Goal: Transaction & Acquisition: Book appointment/travel/reservation

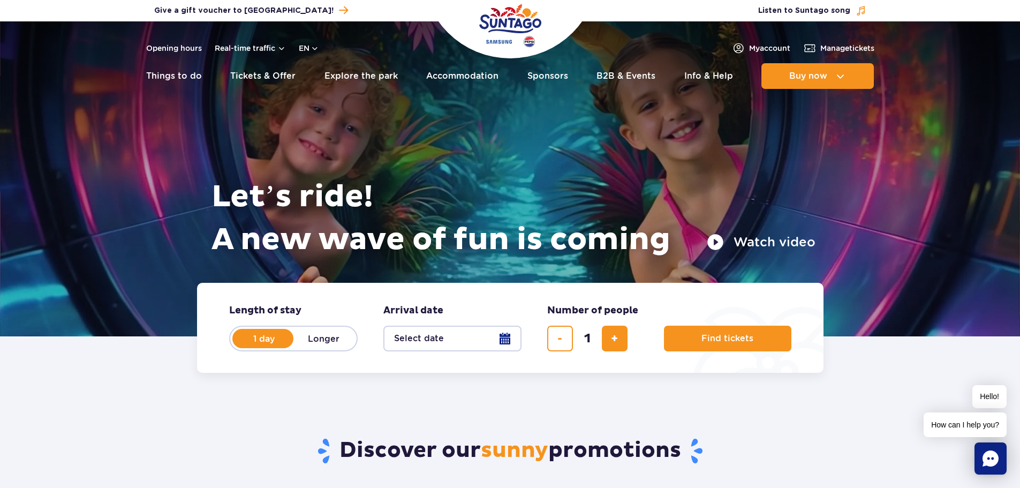
click at [470, 339] on button "Select date" at bounding box center [452, 339] width 138 height 26
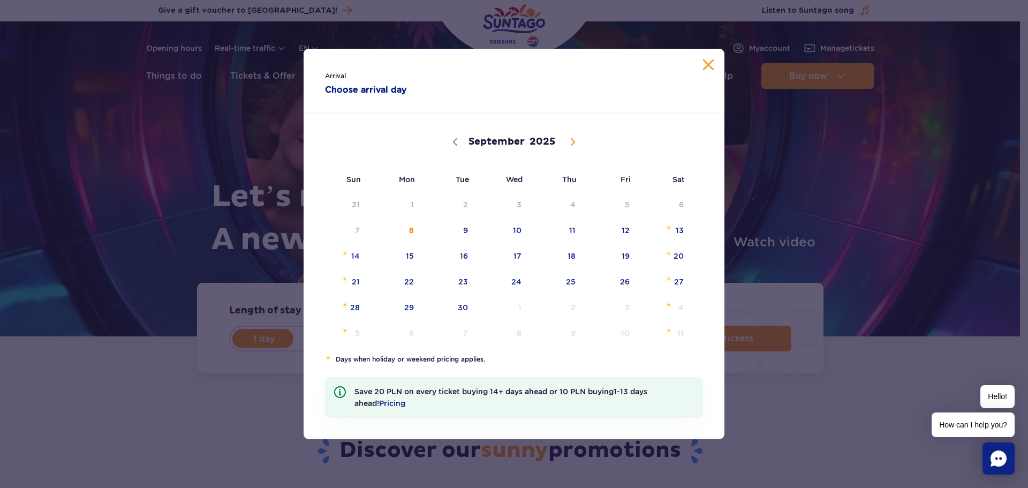
click at [578, 141] on span at bounding box center [573, 142] width 18 height 18
select select "9"
click at [354, 225] on span "5" at bounding box center [341, 230] width 54 height 25
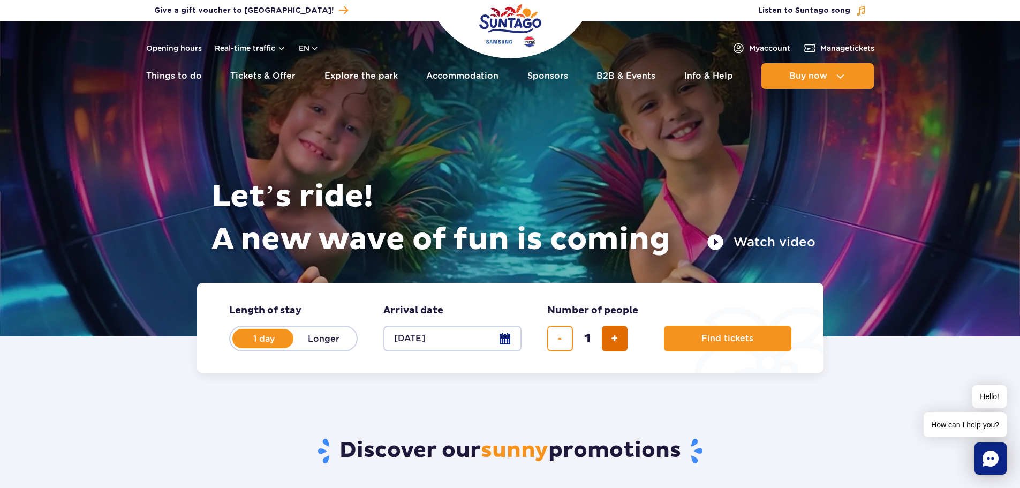
click at [625, 338] on button "add ticket" at bounding box center [615, 339] width 26 height 26
type input "2"
click at [339, 336] on label "Longer" at bounding box center [323, 338] width 61 height 22
click at [305, 347] on input "Longer" at bounding box center [299, 348] width 12 height 2
radio input "false"
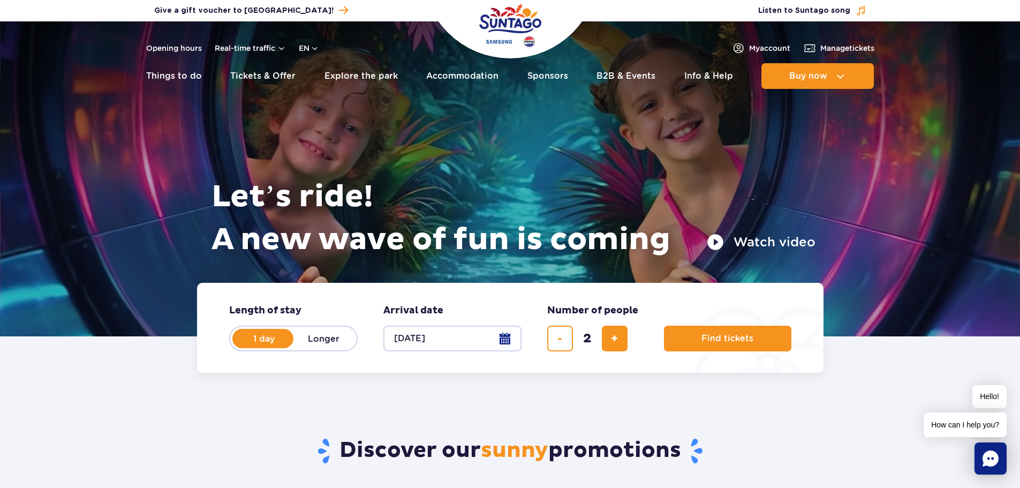
radio input "true"
click at [462, 343] on button "Select date" at bounding box center [452, 339] width 138 height 26
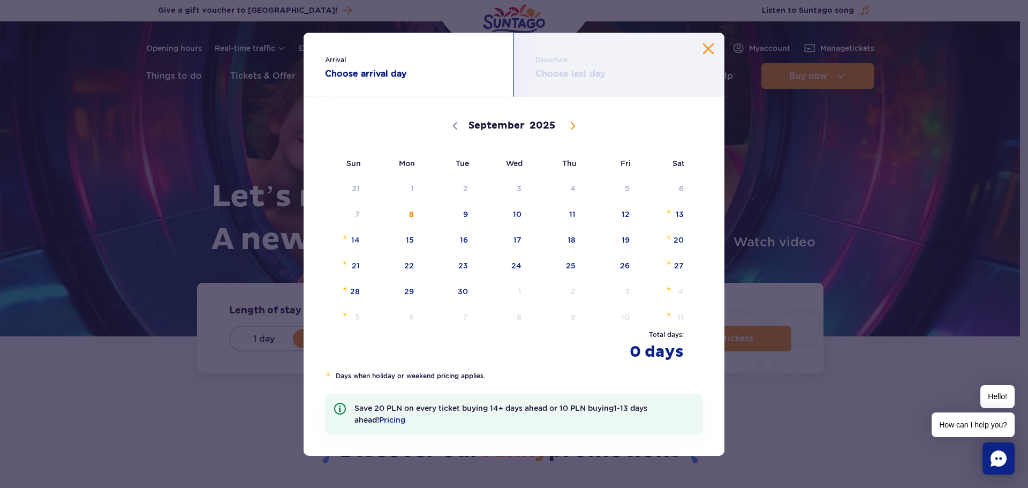
click at [575, 122] on icon at bounding box center [572, 125] width 7 height 7
select select "9"
click at [358, 209] on span "5" at bounding box center [341, 214] width 54 height 25
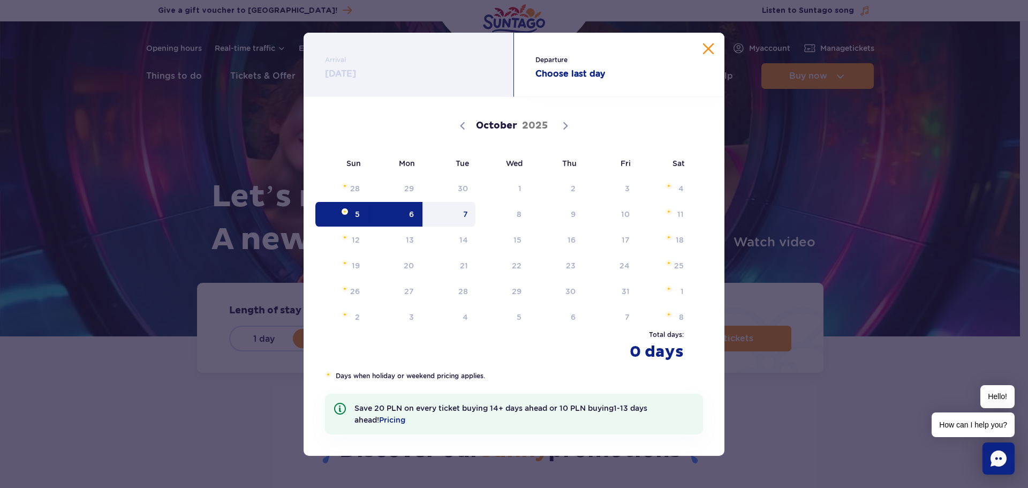
click at [460, 211] on span "7" at bounding box center [449, 214] width 54 height 25
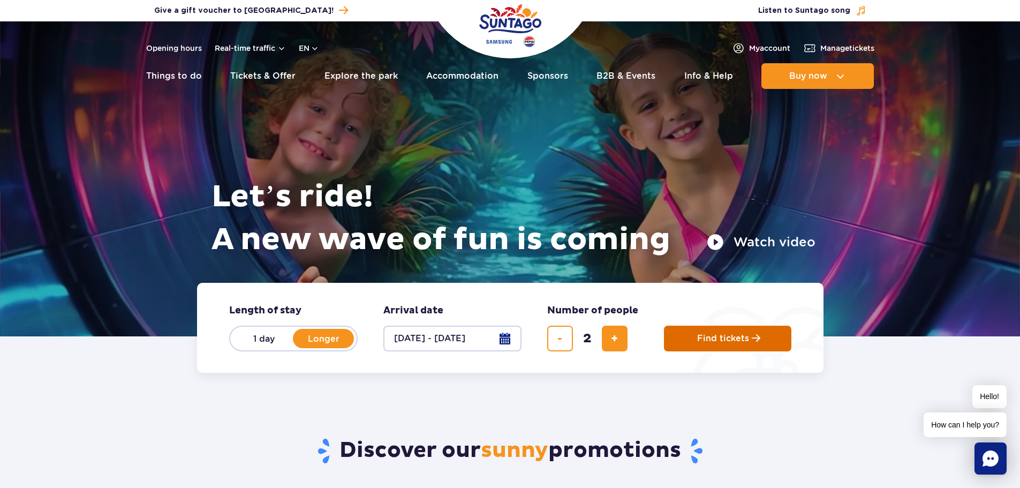
click at [739, 327] on button "Find tickets" at bounding box center [727, 339] width 127 height 26
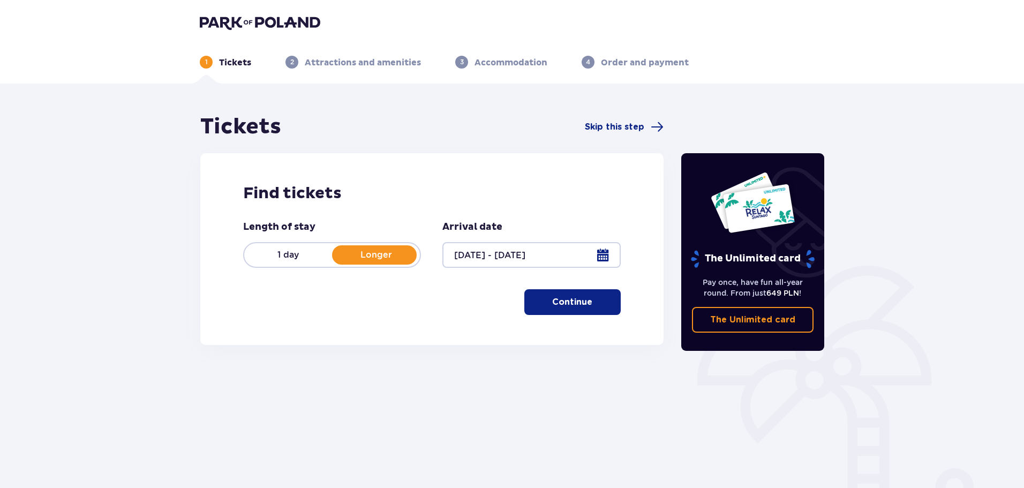
click at [589, 301] on span "button" at bounding box center [594, 302] width 13 height 13
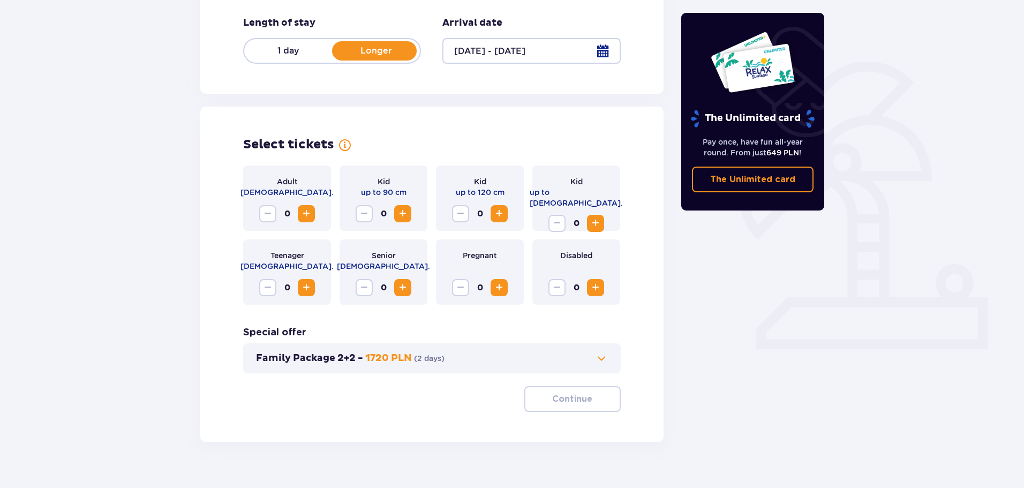
scroll to position [222, 0]
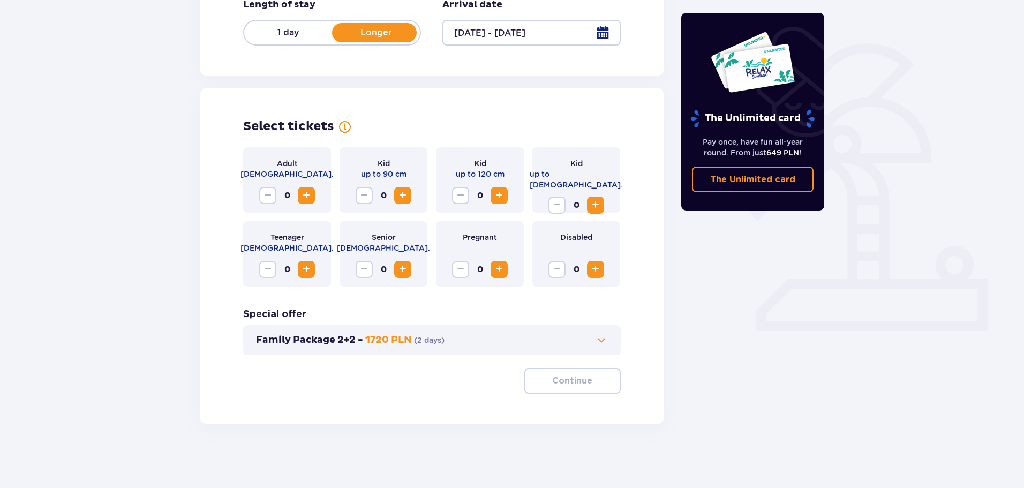
click at [308, 194] on span "Increase" at bounding box center [306, 195] width 13 height 13
click at [589, 333] on div "Family Package 2+2 - 1720 PLN ( 2 days )" at bounding box center [431, 340] width 377 height 30
click at [607, 339] on span at bounding box center [601, 340] width 13 height 13
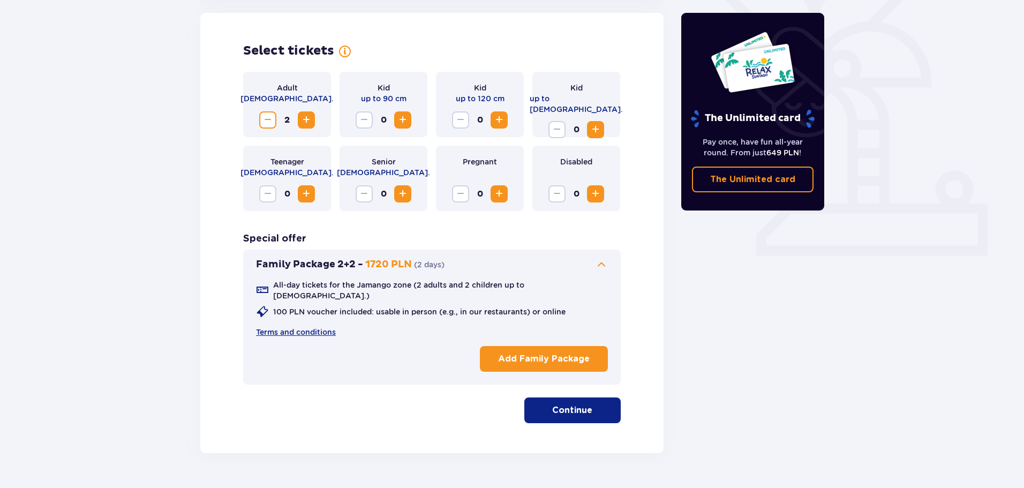
click at [600, 264] on span at bounding box center [601, 264] width 13 height 13
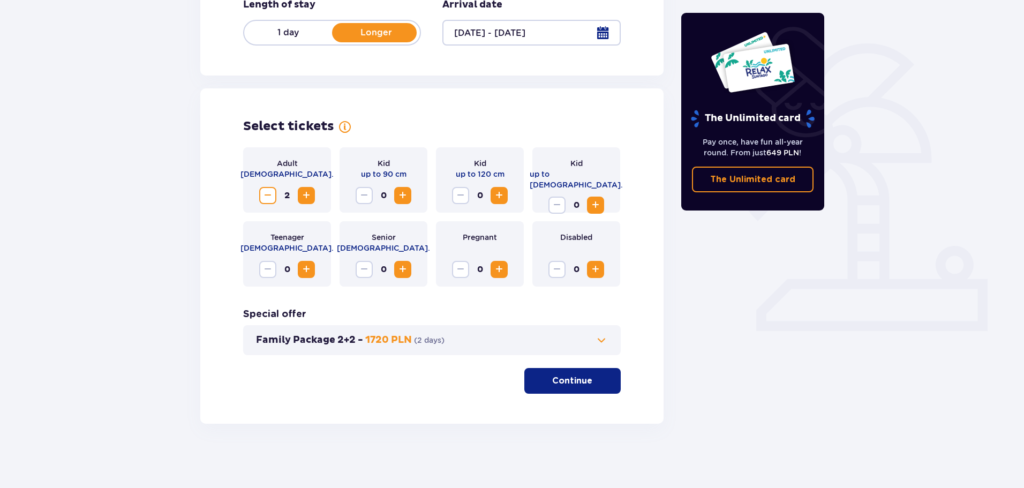
click at [574, 396] on div "Select tickets Adult 18 - 65 y.o. 2 Kid up to 90 cm 0 Kid up to 120 cm 0 Kid up…" at bounding box center [431, 255] width 463 height 335
click at [575, 387] on button "Continue" at bounding box center [572, 381] width 96 height 26
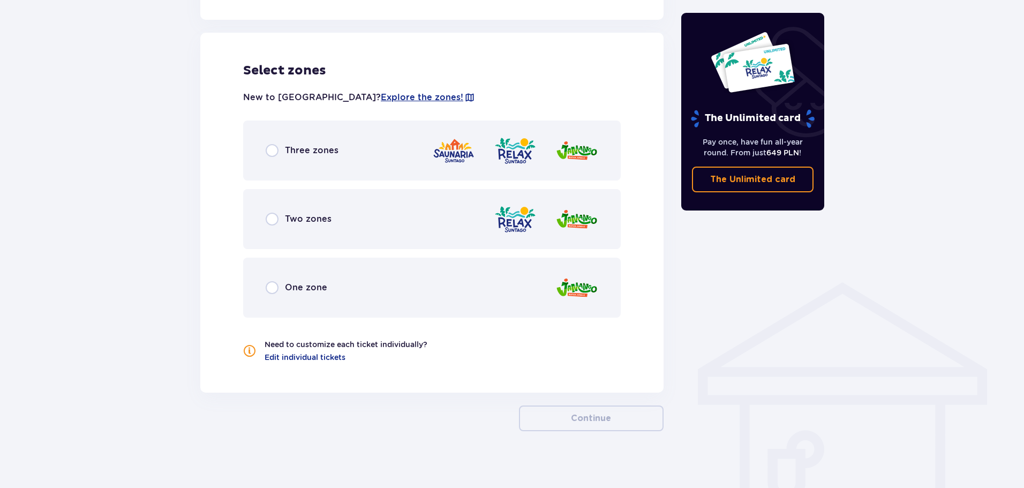
scroll to position [594, 0]
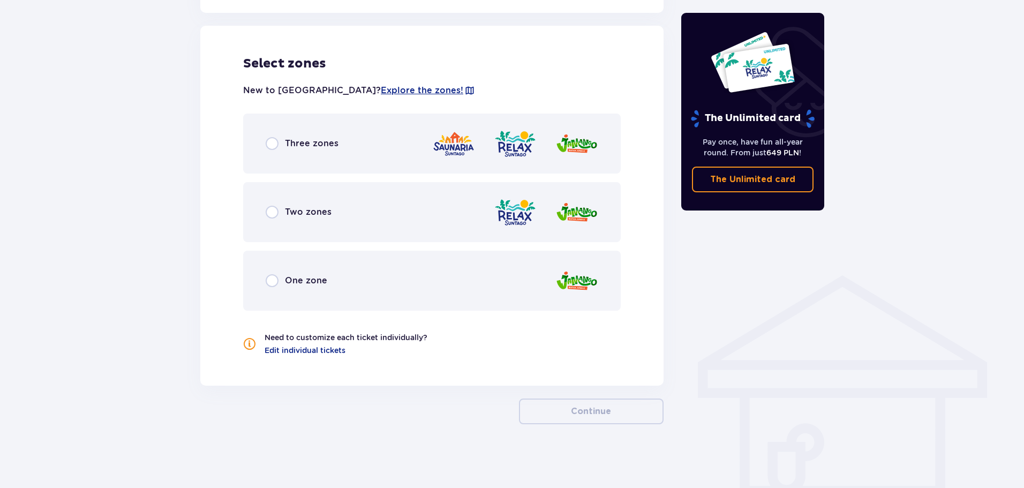
click at [268, 130] on div "Three zones" at bounding box center [431, 144] width 377 height 60
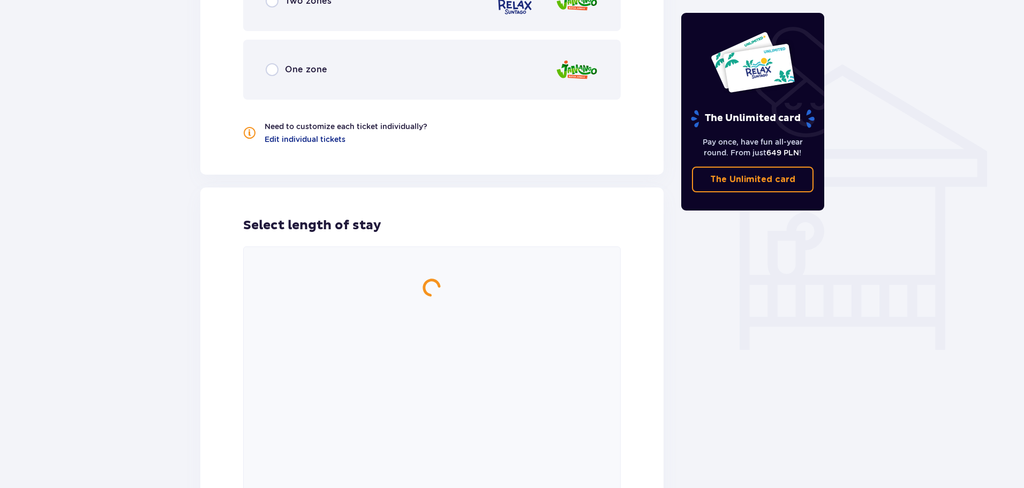
scroll to position [795, 0]
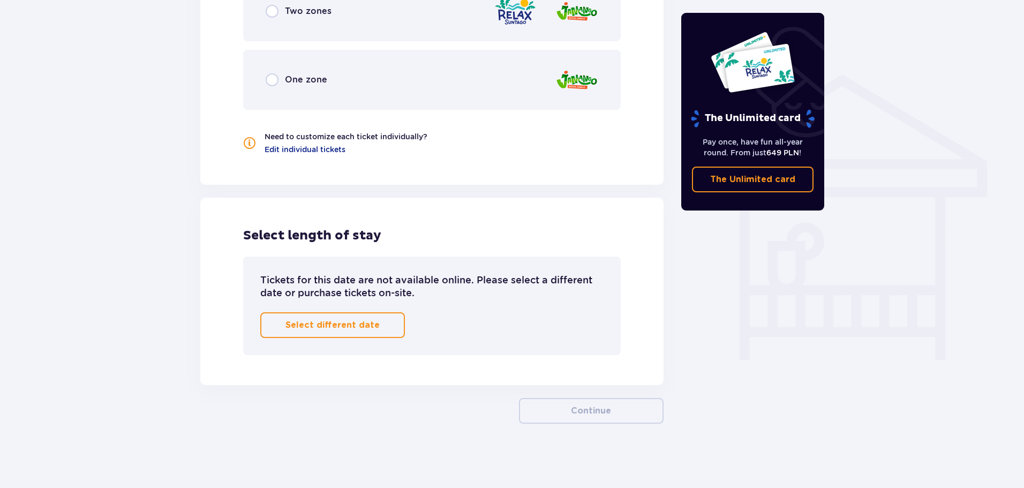
click at [388, 323] on button "Select different date" at bounding box center [332, 325] width 145 height 26
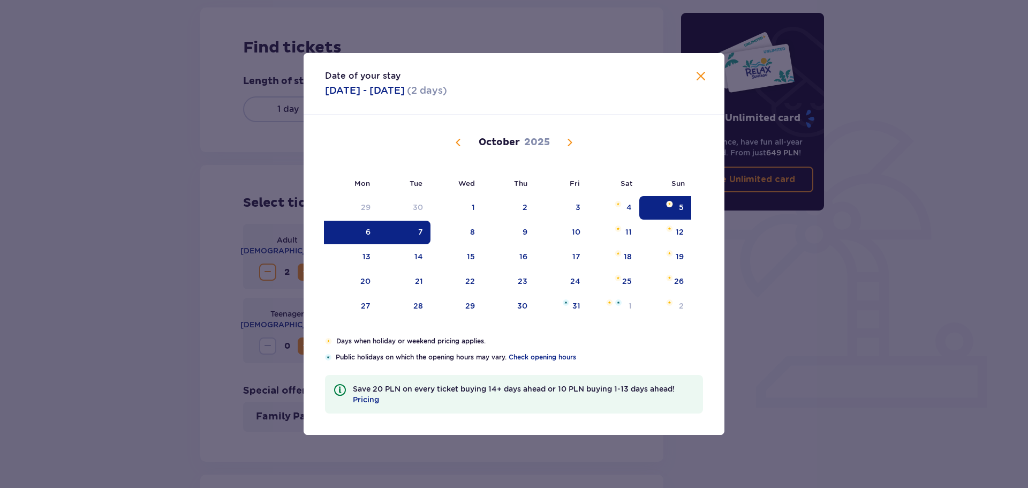
scroll to position [140, 0]
click at [358, 233] on div "6" at bounding box center [351, 233] width 53 height 24
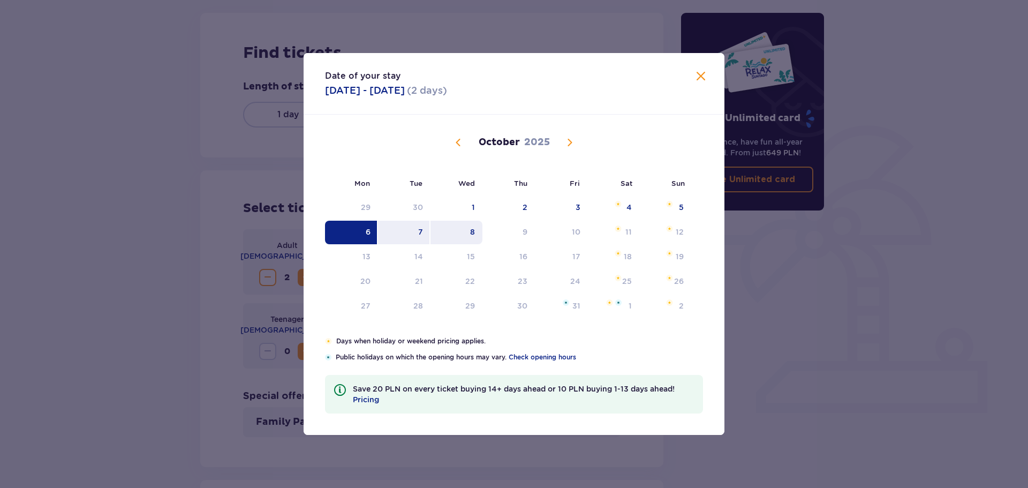
click at [472, 233] on div "8" at bounding box center [472, 231] width 5 height 11
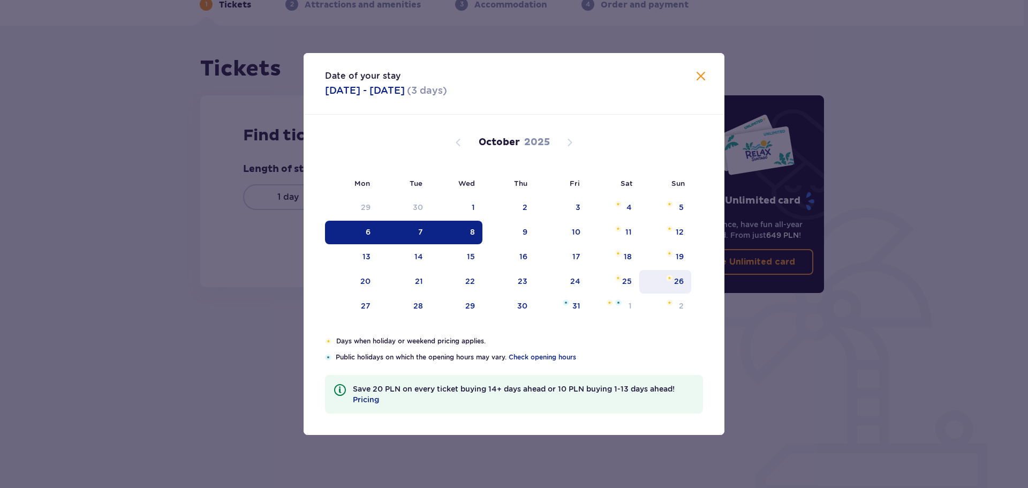
type input "06.10.25 - 08.10.25"
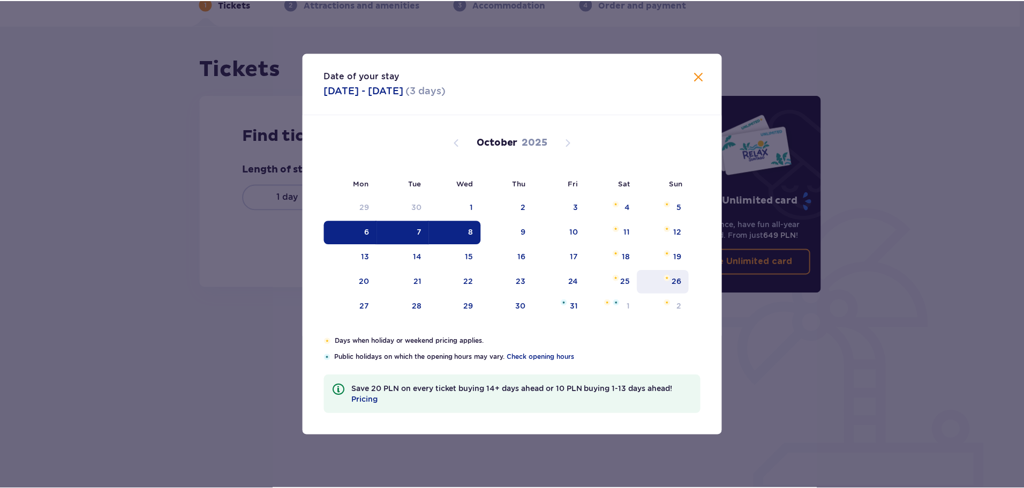
scroll to position [58, 0]
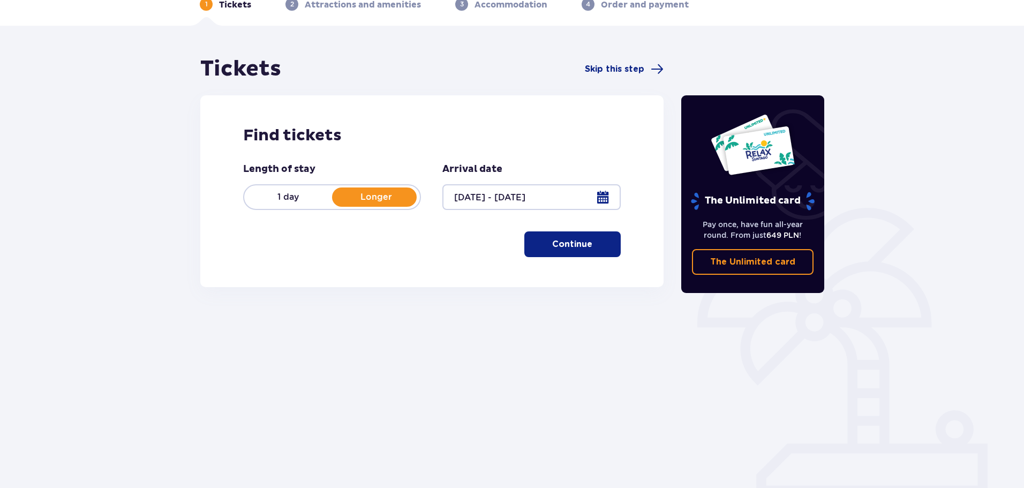
click at [541, 244] on button "Continue" at bounding box center [572, 244] width 96 height 26
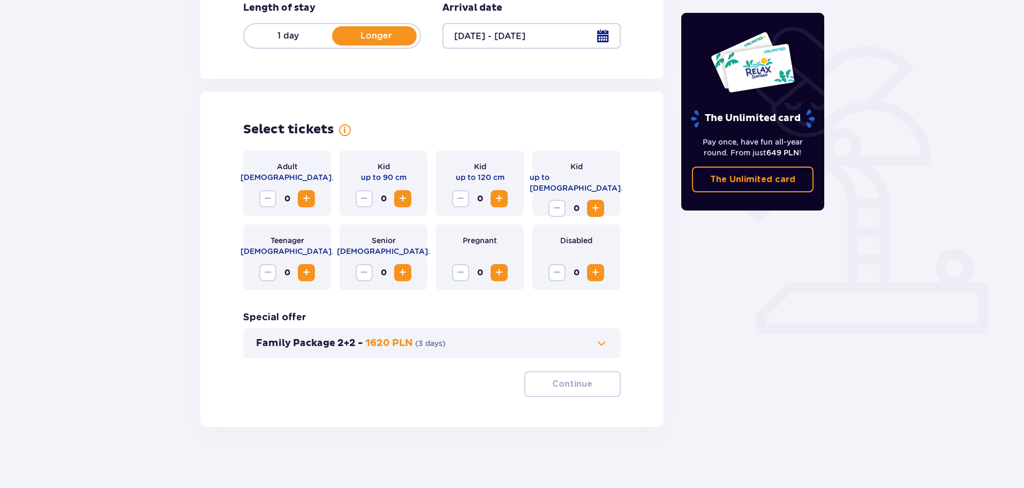
scroll to position [222, 0]
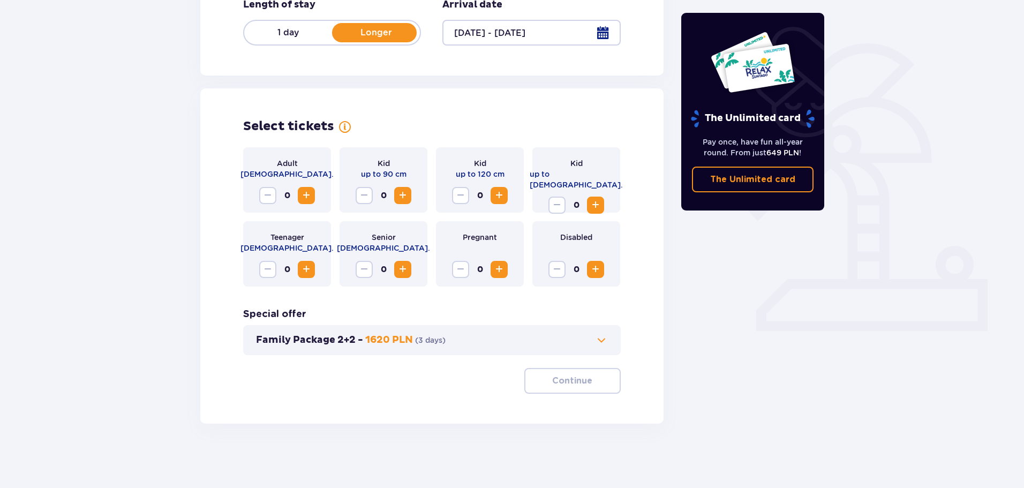
click at [312, 194] on span "Increase" at bounding box center [306, 195] width 13 height 13
click at [579, 383] on p "Continue" at bounding box center [572, 381] width 40 height 12
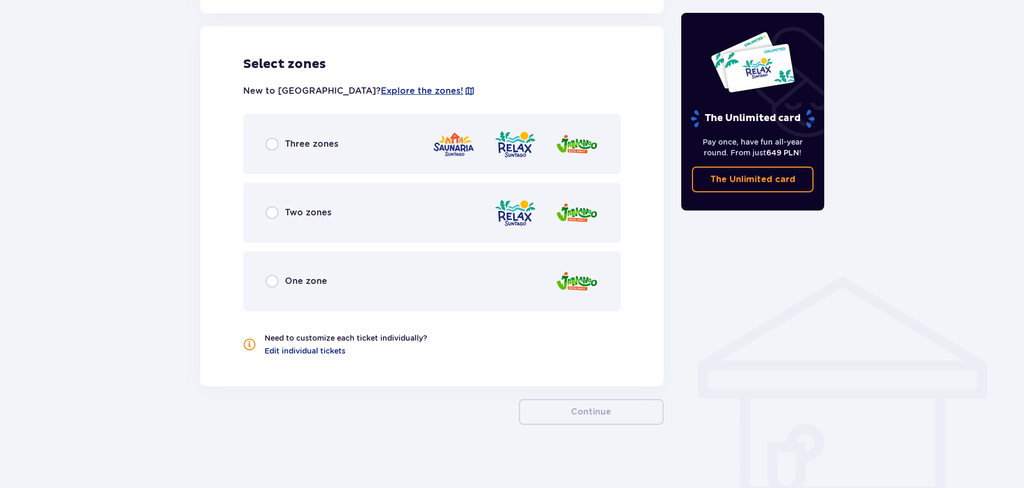
scroll to position [594, 0]
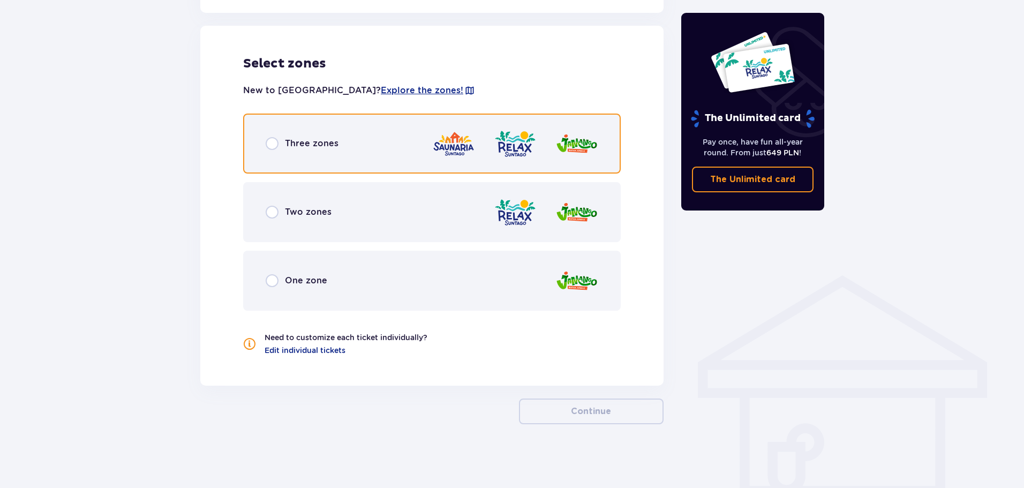
click at [271, 145] on input "radio" at bounding box center [272, 143] width 13 height 13
radio input "true"
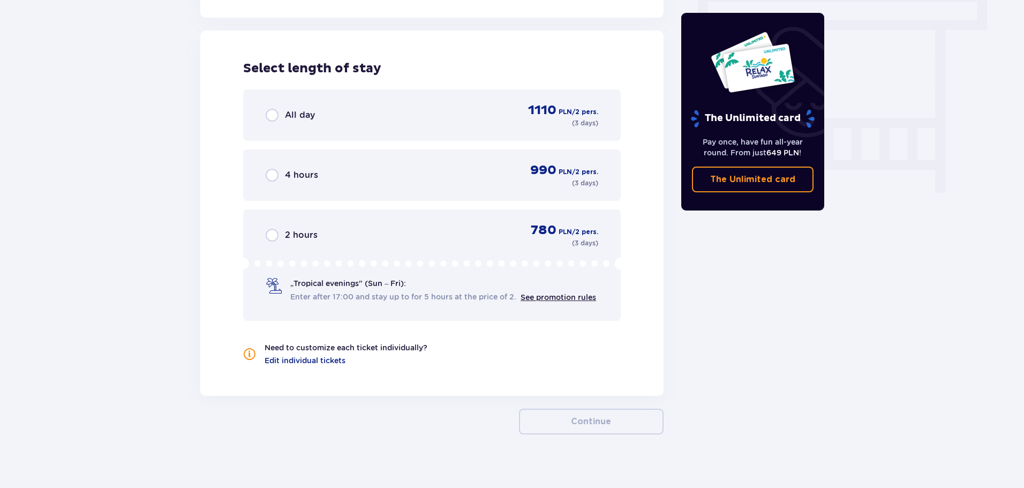
scroll to position [967, 0]
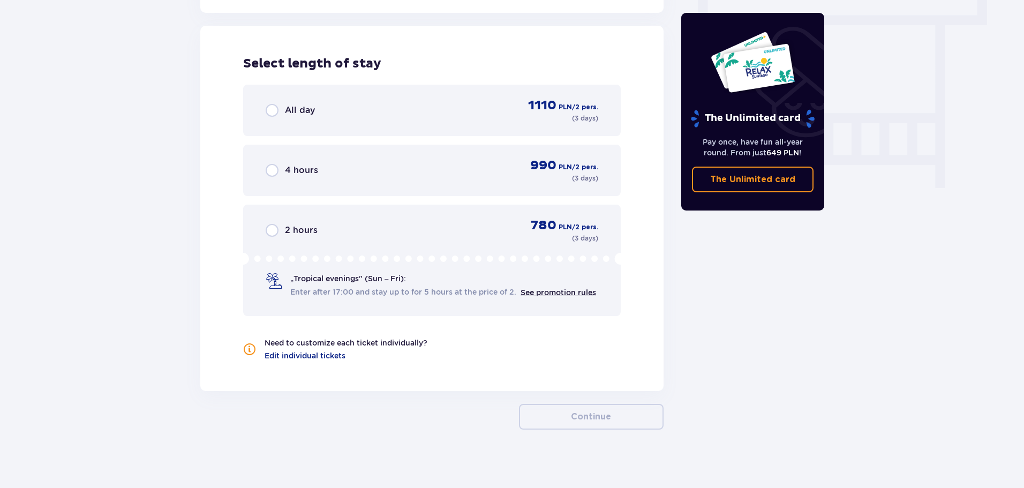
click at [294, 122] on div "All day 1110 PLN / 2 pers. ( 3 days )" at bounding box center [432, 110] width 332 height 26
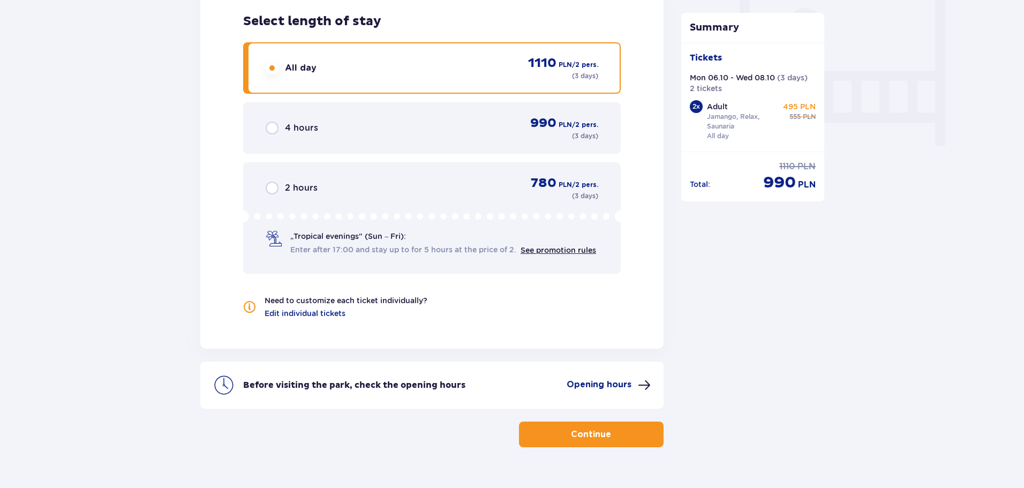
scroll to position [1033, 0]
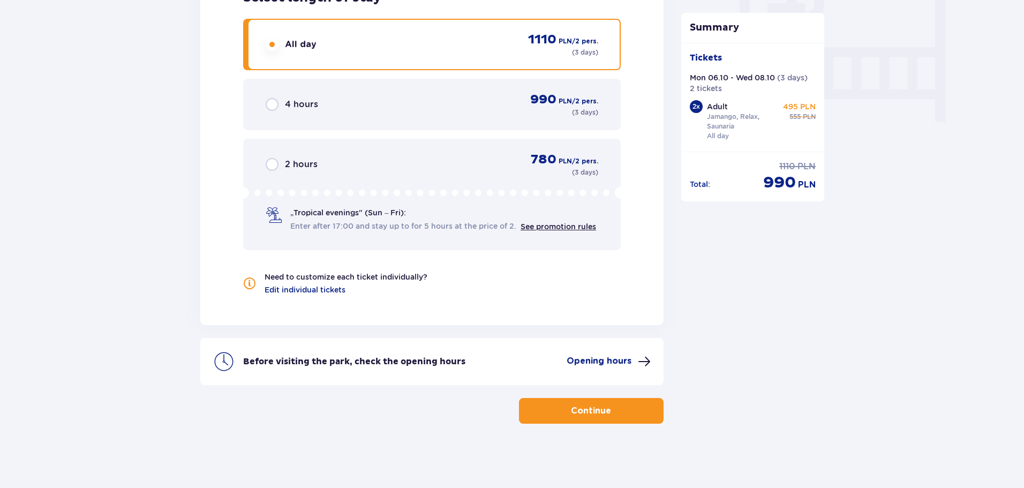
click at [600, 410] on p "Continue" at bounding box center [591, 411] width 40 height 12
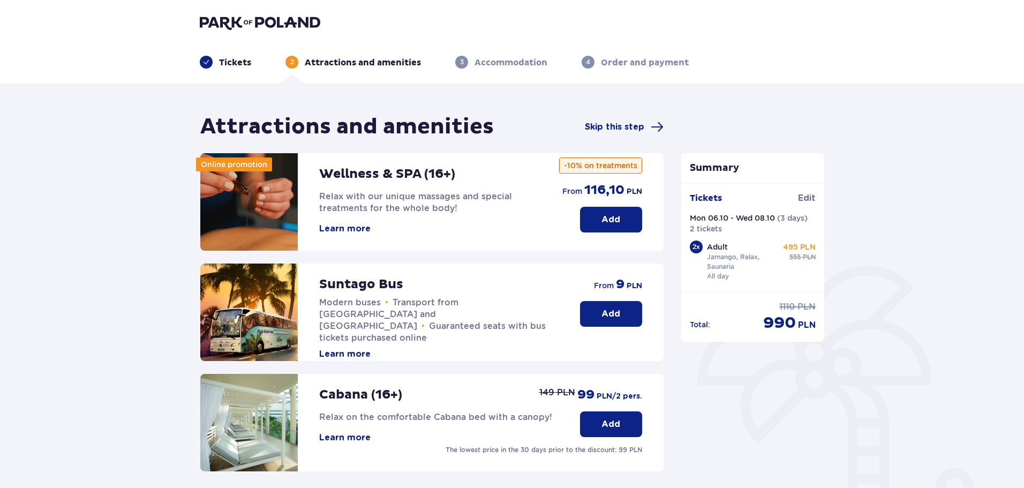
click at [355, 229] on button "Learn more" at bounding box center [344, 229] width 51 height 12
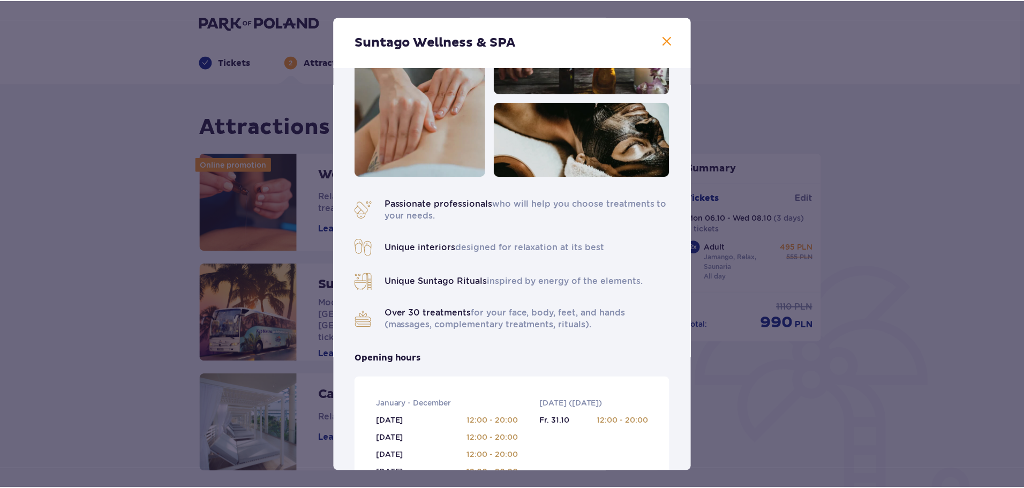
scroll to position [54, 0]
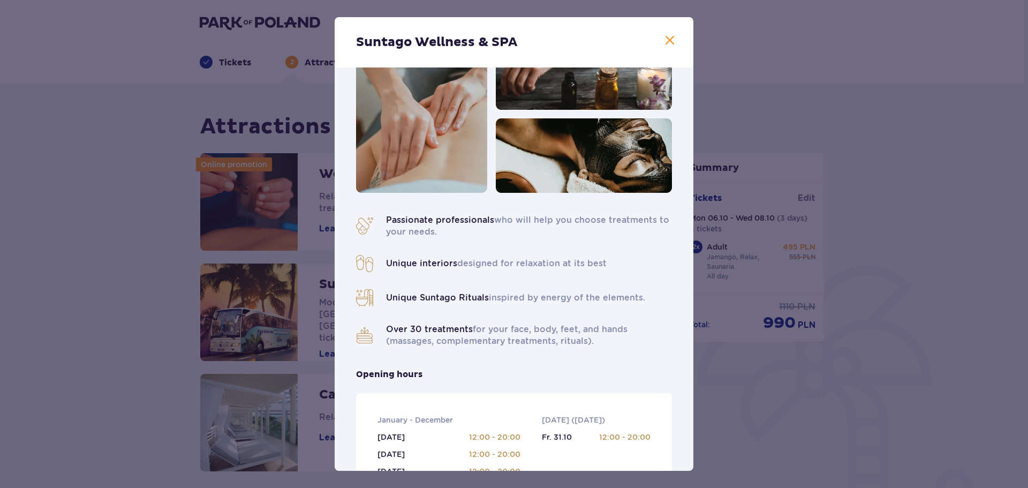
click at [159, 171] on div "Suntago Wellness & SPA Passionate professionals who will help you choose treatm…" at bounding box center [514, 244] width 1028 height 488
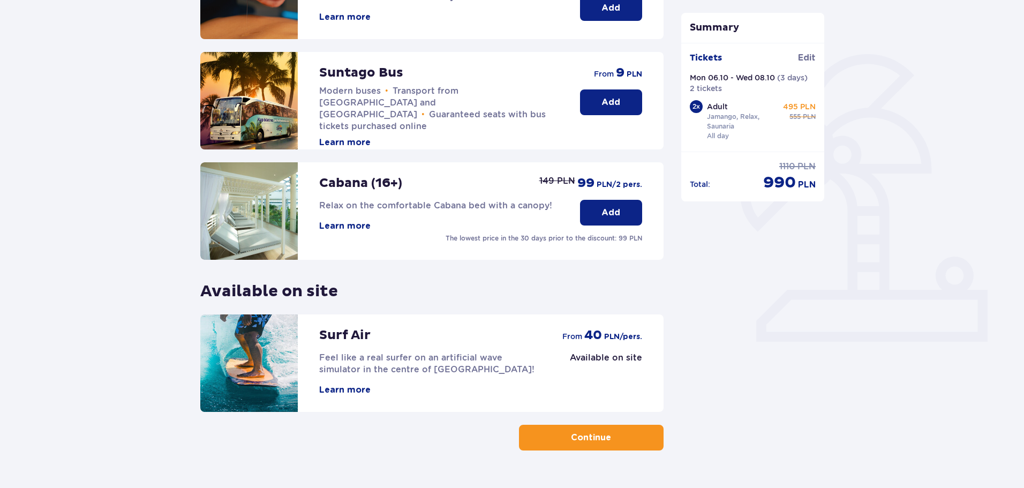
scroll to position [214, 0]
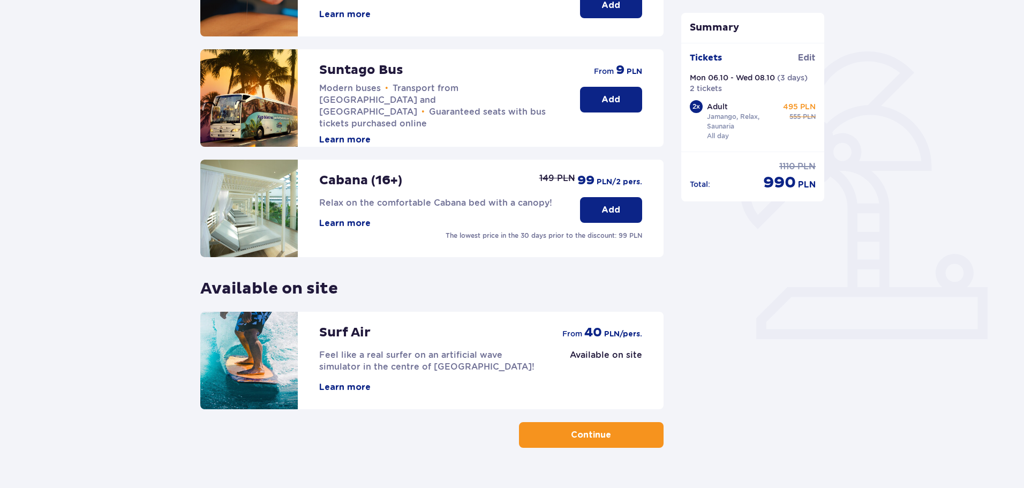
click at [593, 441] on button "Continue" at bounding box center [591, 435] width 145 height 26
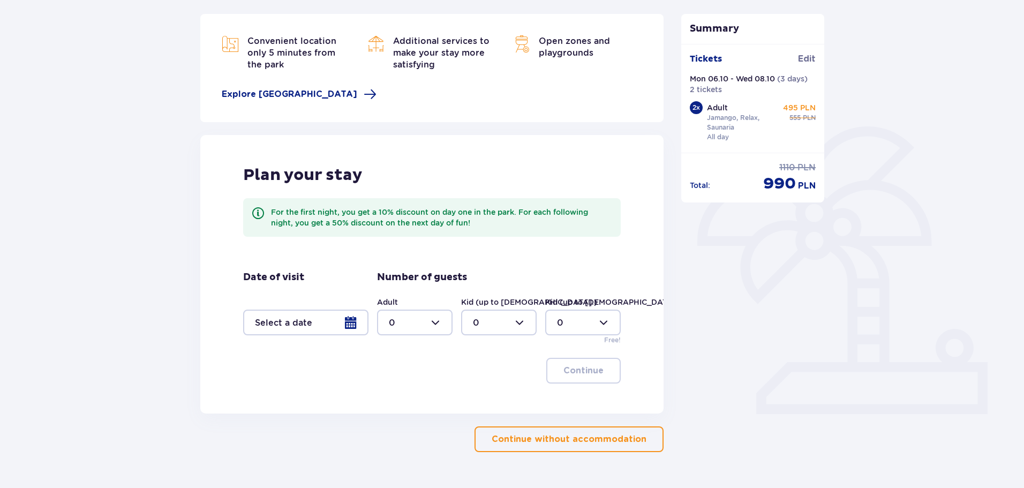
scroll to position [161, 0]
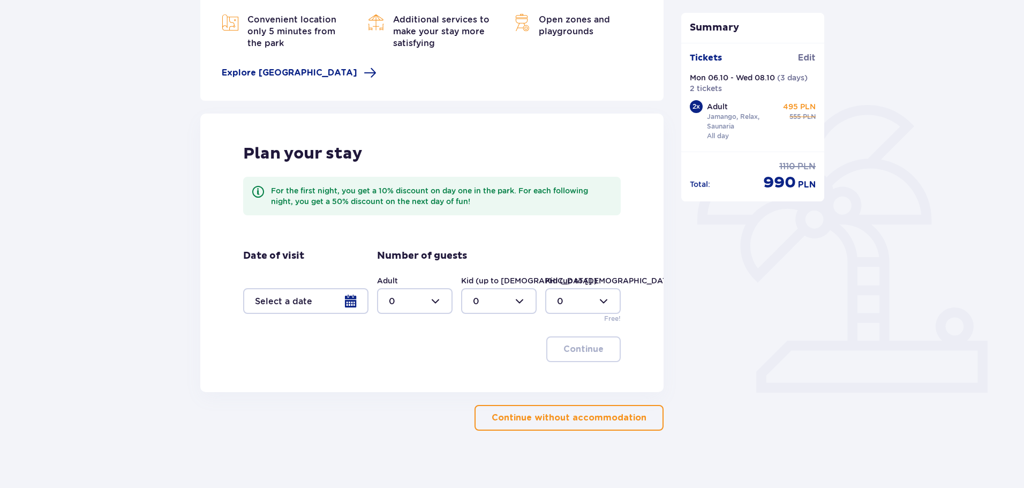
click at [326, 300] on div at bounding box center [305, 301] width 125 height 26
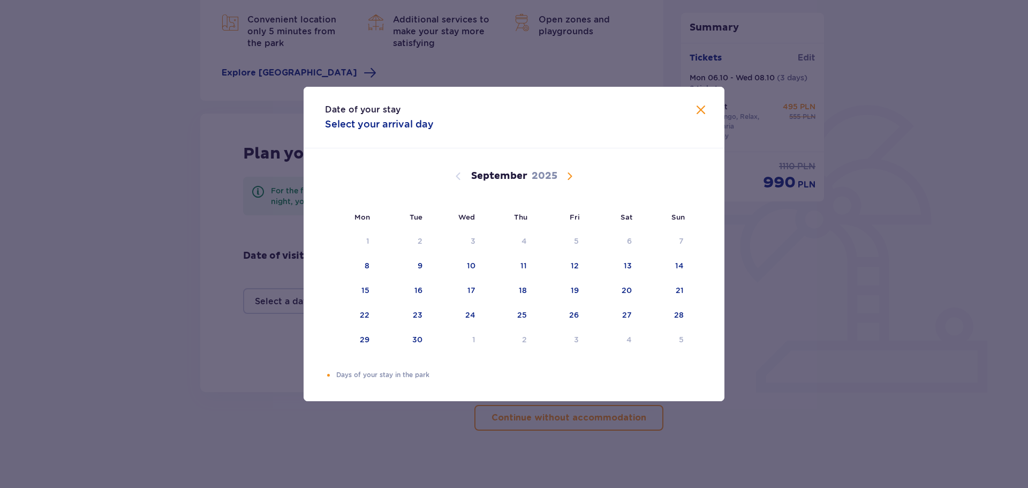
click at [569, 178] on span "Calendar" at bounding box center [569, 176] width 13 height 13
click at [366, 269] on div "6" at bounding box center [368, 265] width 5 height 11
click at [472, 268] on div "8" at bounding box center [472, 265] width 5 height 11
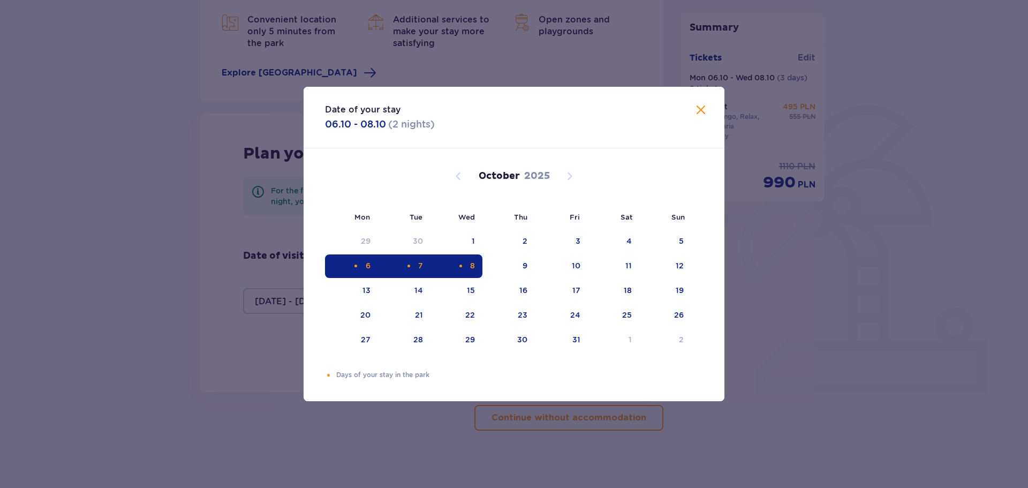
type input "06.10.25 - 08.10.25"
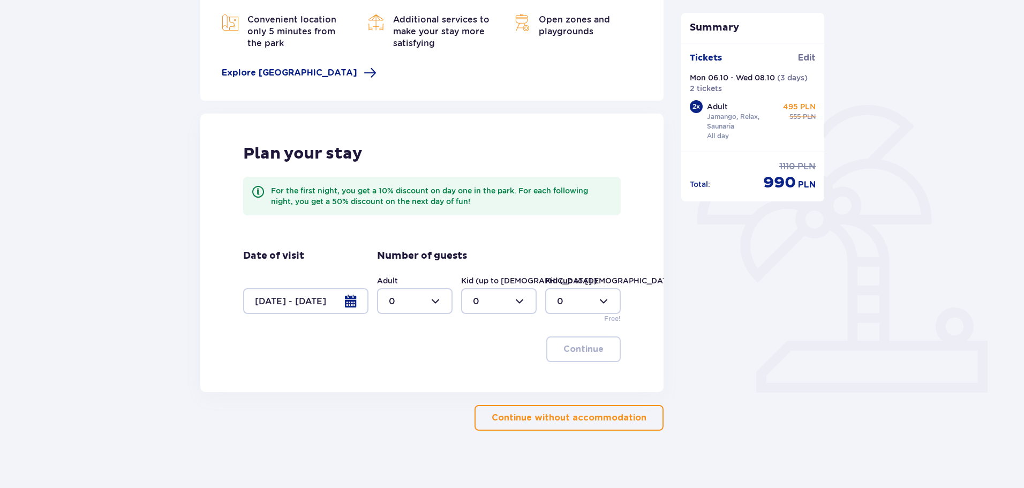
click at [416, 300] on div at bounding box center [414, 301] width 75 height 26
click at [401, 377] on div "2" at bounding box center [415, 379] width 52 height 12
type input "2"
click at [569, 346] on p "Continue" at bounding box center [583, 349] width 40 height 12
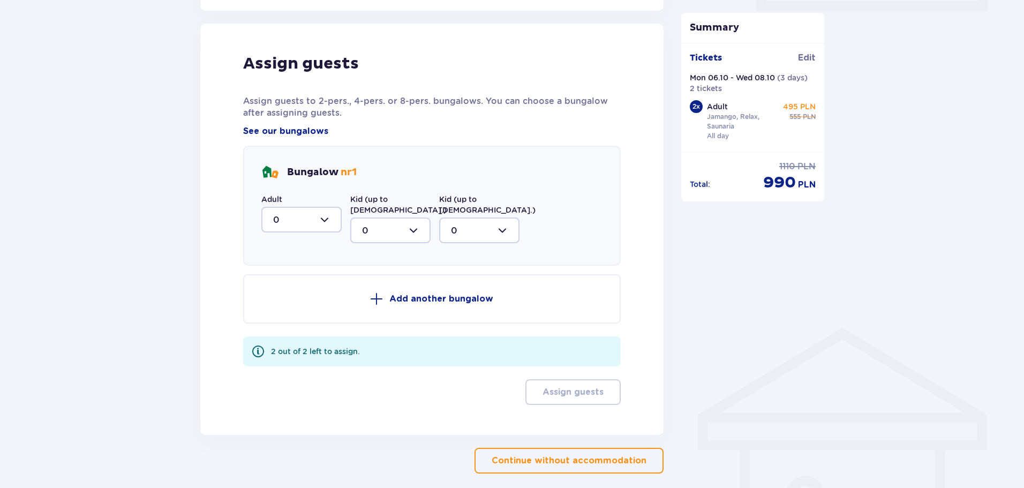
scroll to position [553, 0]
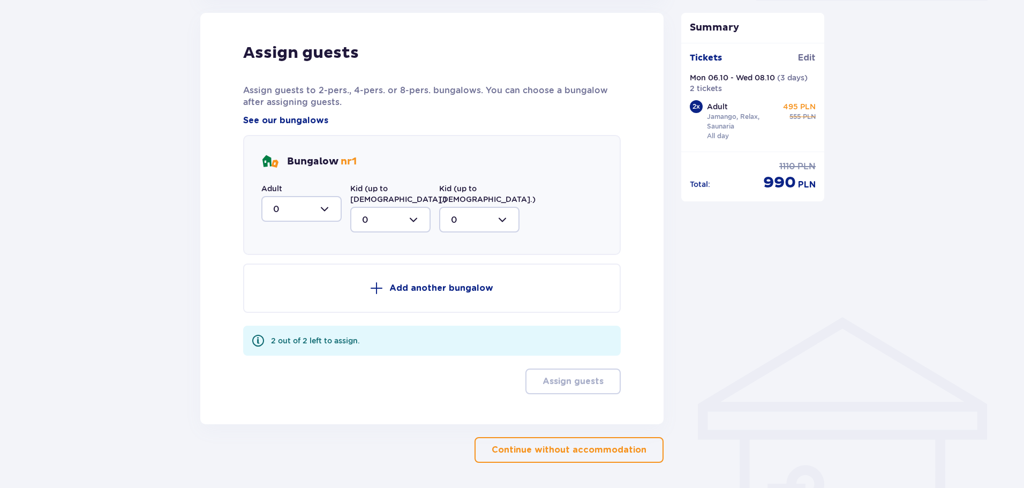
click at [314, 206] on div at bounding box center [301, 209] width 80 height 26
drag, startPoint x: 295, startPoint y: 265, endPoint x: 292, endPoint y: 283, distance: 18.4
click at [292, 283] on span "0 1 2" at bounding box center [301, 264] width 80 height 80
click at [292, 283] on div "2" at bounding box center [301, 287] width 57 height 12
type input "2"
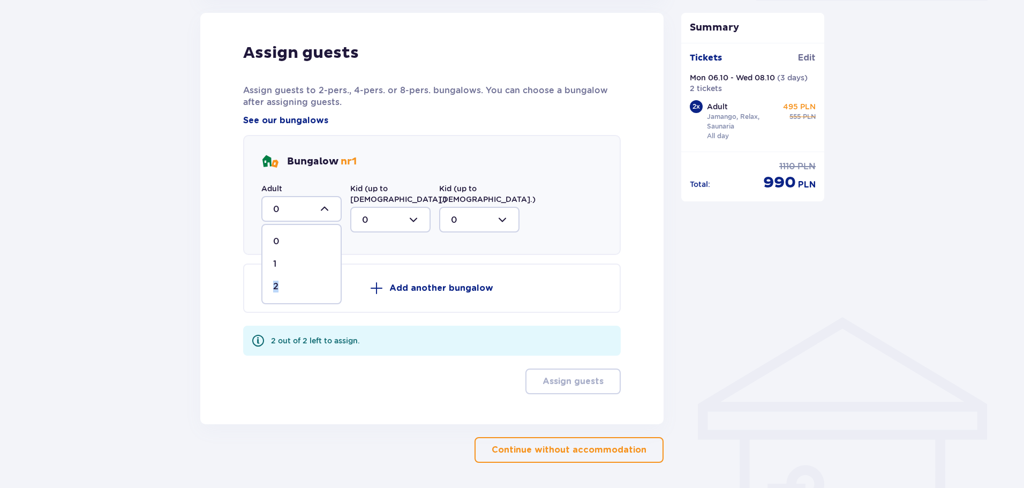
scroll to position [476, 0]
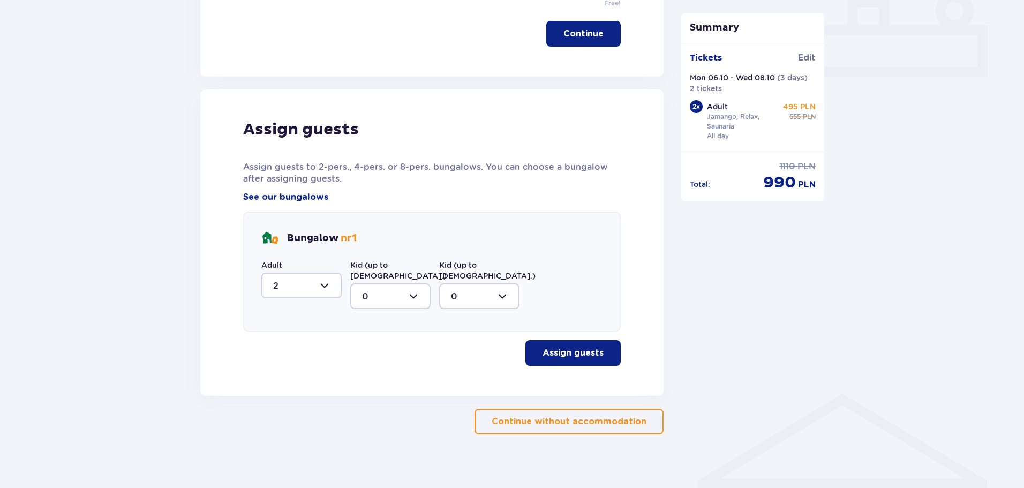
click at [585, 347] on p "Assign guests" at bounding box center [572, 353] width 61 height 12
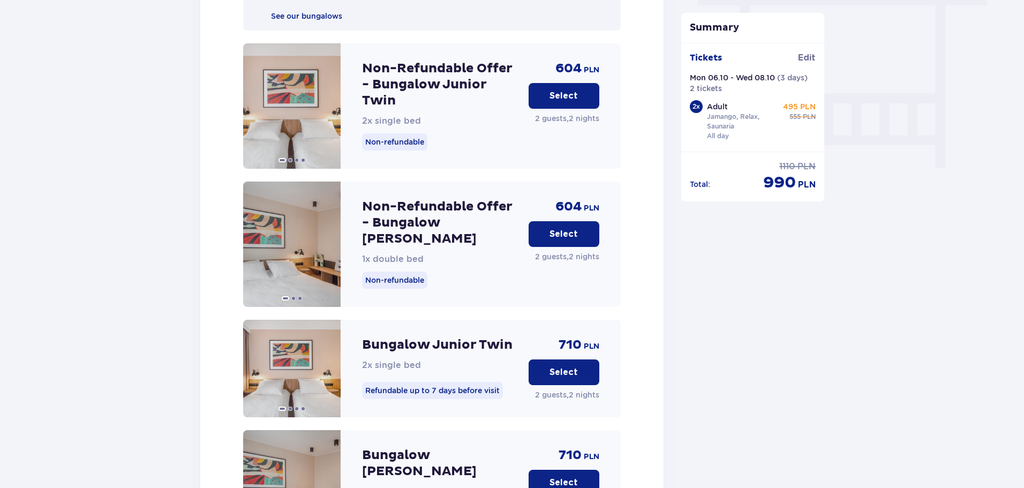
scroll to position [968, 0]
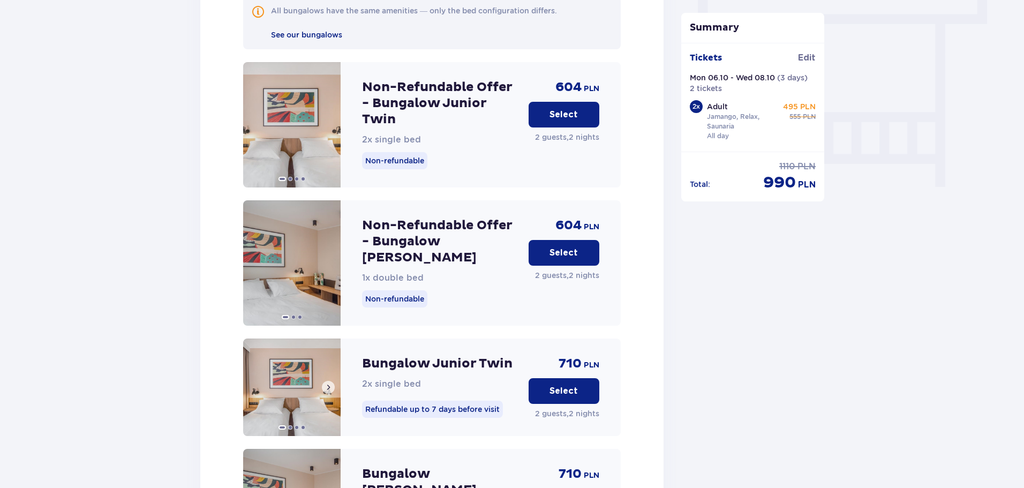
click at [329, 383] on span at bounding box center [328, 387] width 9 height 9
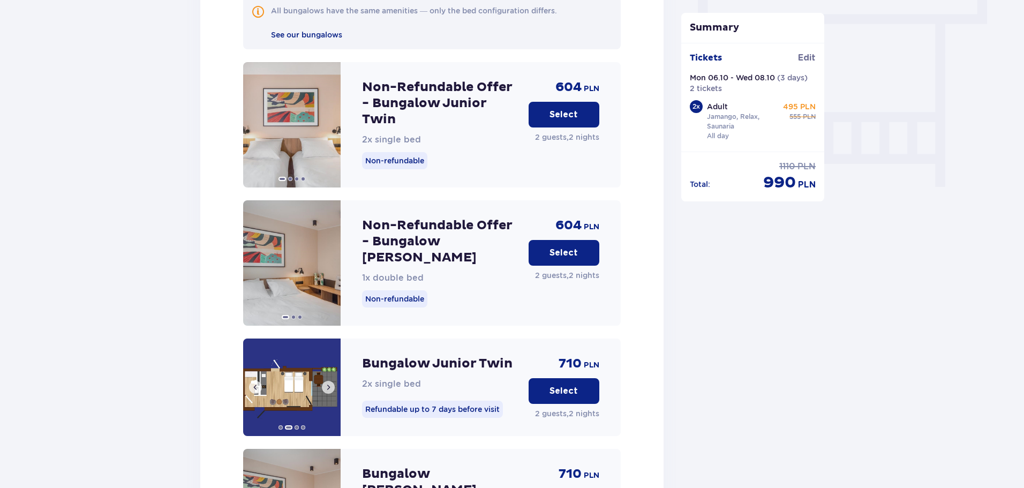
click at [329, 383] on span at bounding box center [328, 387] width 9 height 9
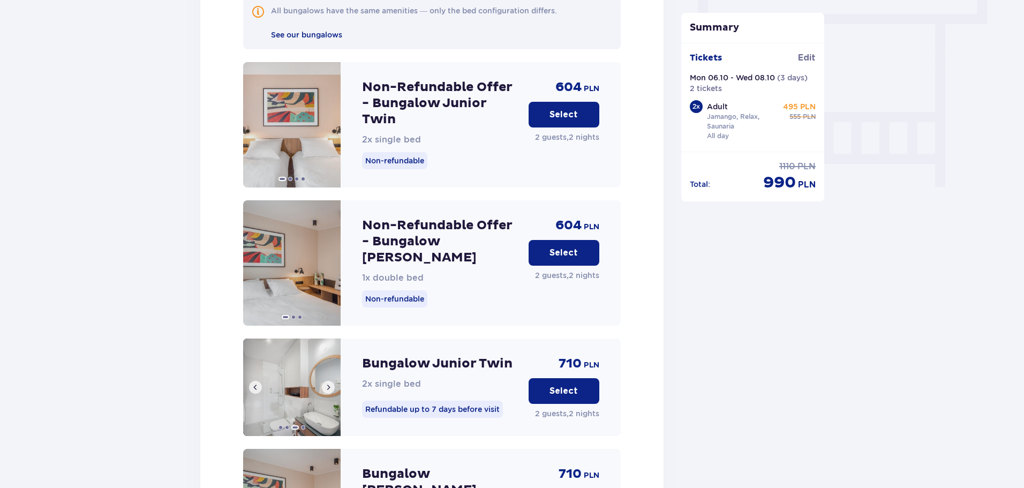
click at [329, 383] on span at bounding box center [328, 387] width 9 height 9
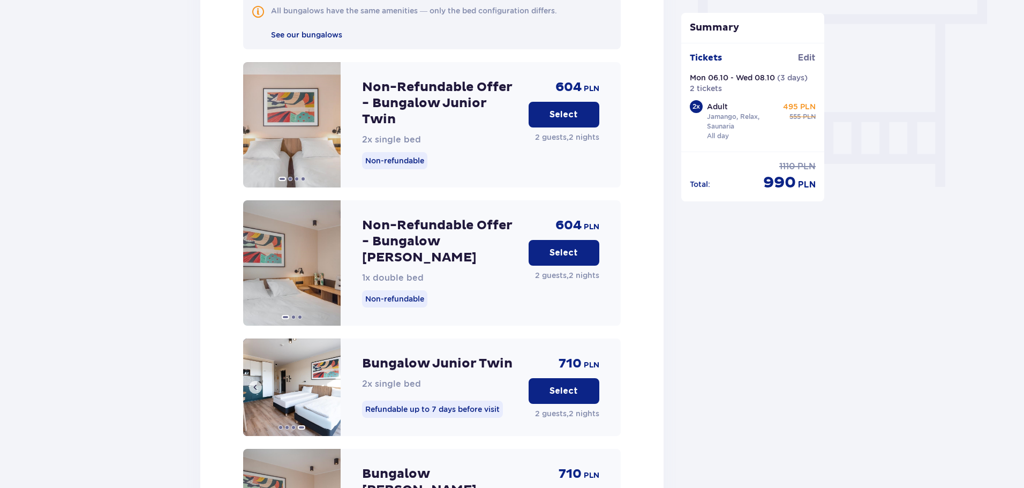
click at [329, 376] on img at bounding box center [291, 386] width 97 height 97
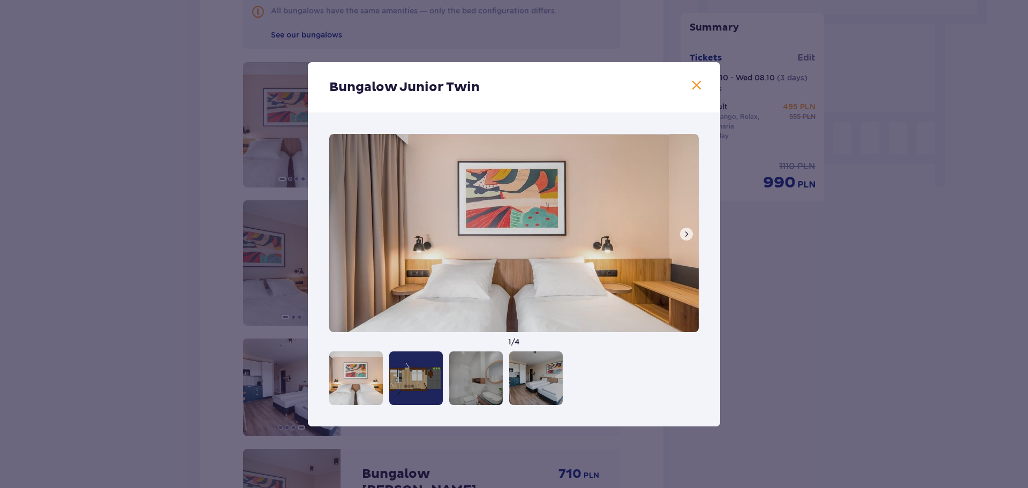
click at [398, 373] on div at bounding box center [416, 378] width 54 height 54
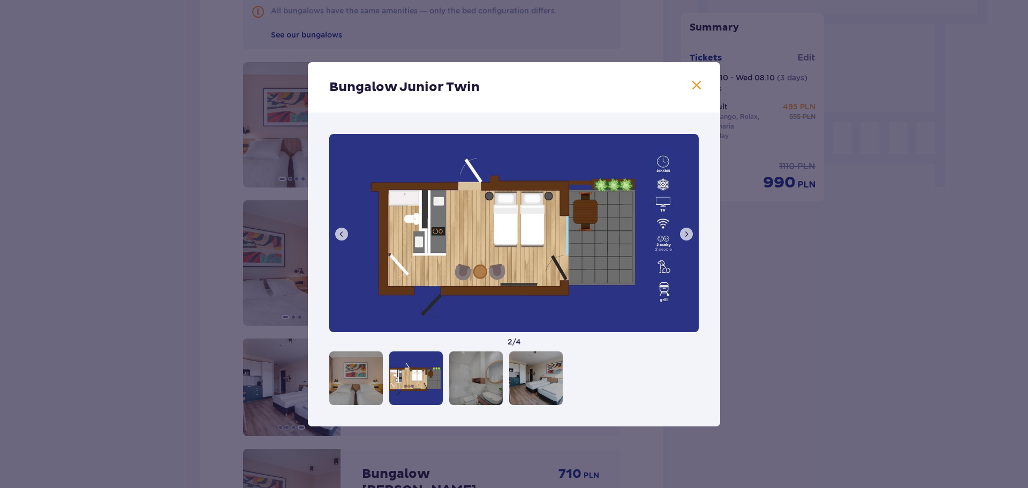
click at [188, 161] on div "Bungalow Junior Twin 2 / 4" at bounding box center [514, 244] width 1028 height 488
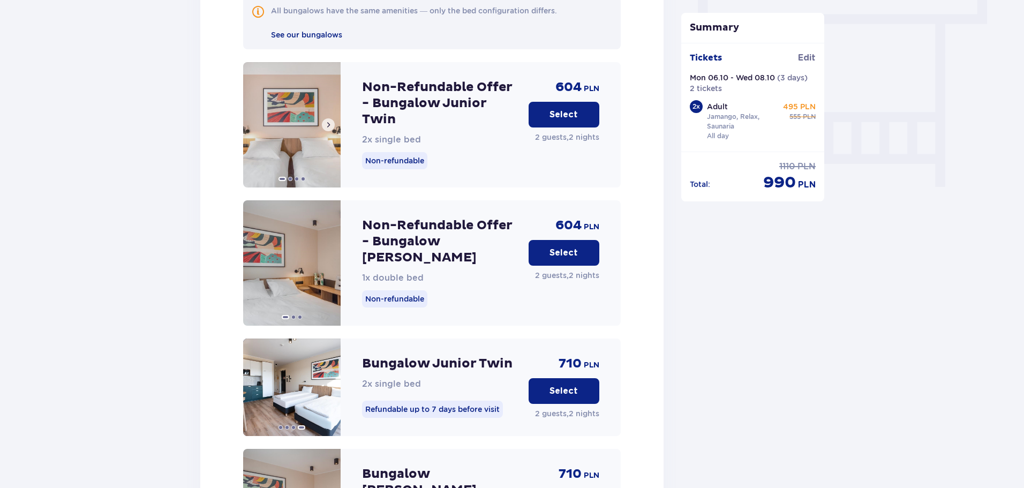
click at [293, 103] on img at bounding box center [291, 124] width 97 height 125
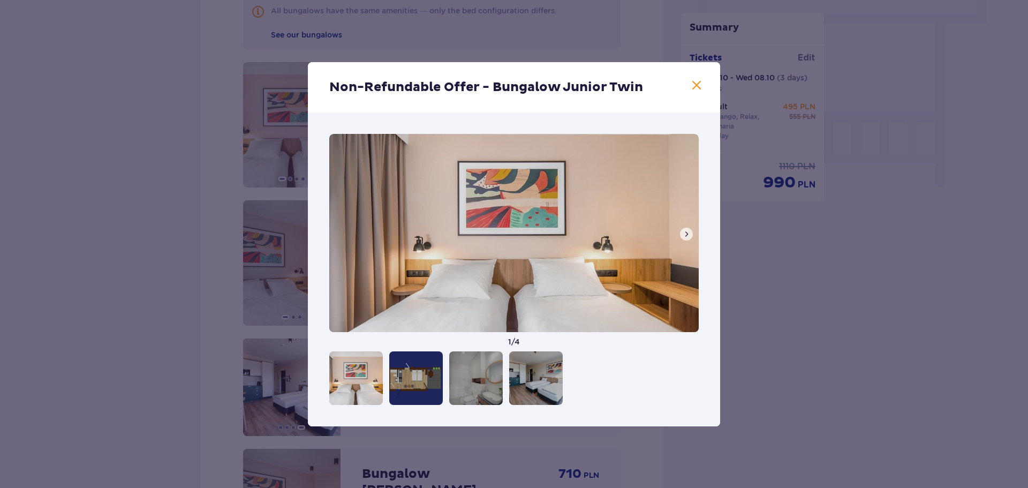
click at [428, 389] on div at bounding box center [416, 378] width 54 height 54
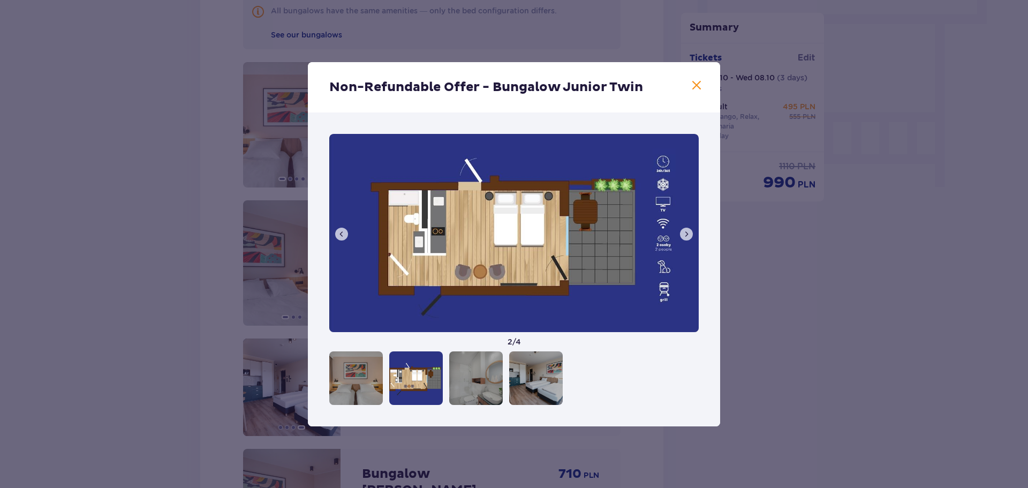
click at [67, 130] on div "Non-Refundable Offer - Bungalow Junior Twin 2 / 4" at bounding box center [514, 244] width 1028 height 488
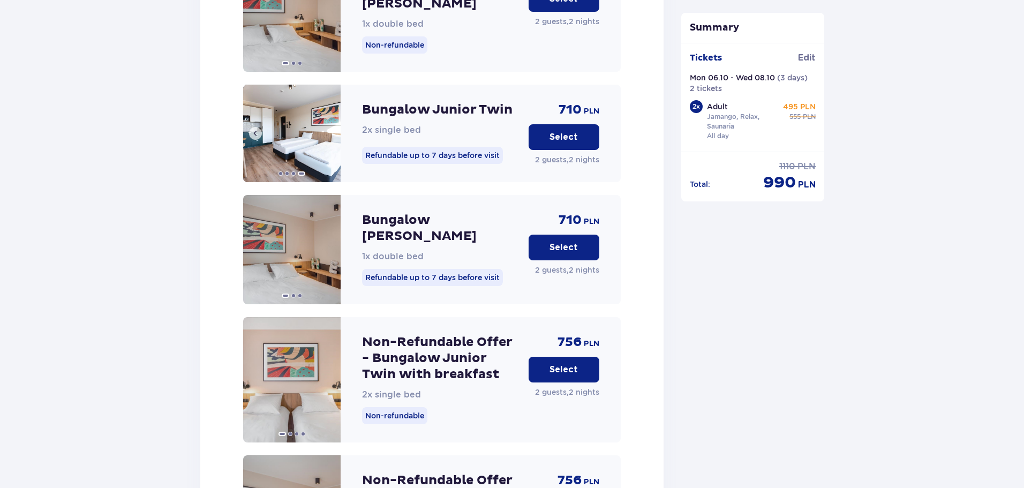
scroll to position [1182, 0]
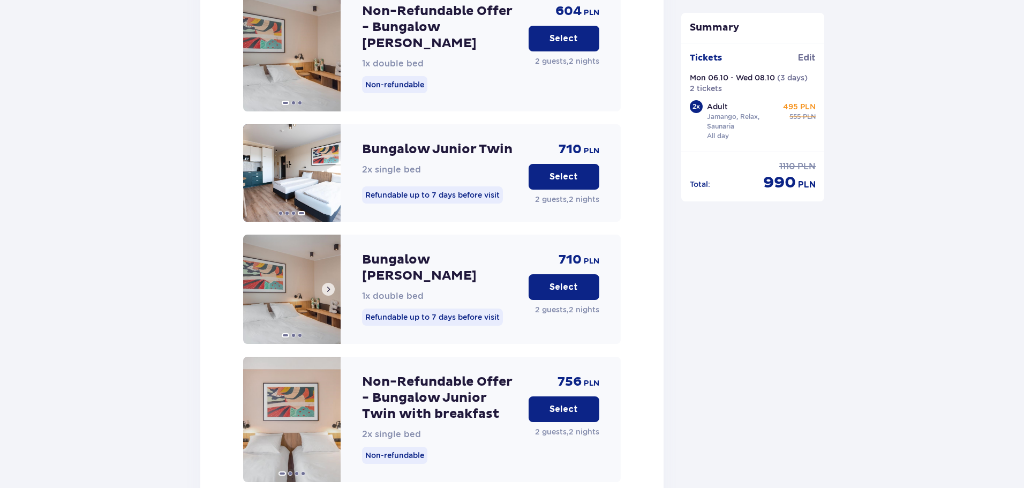
click at [304, 276] on img at bounding box center [291, 289] width 97 height 109
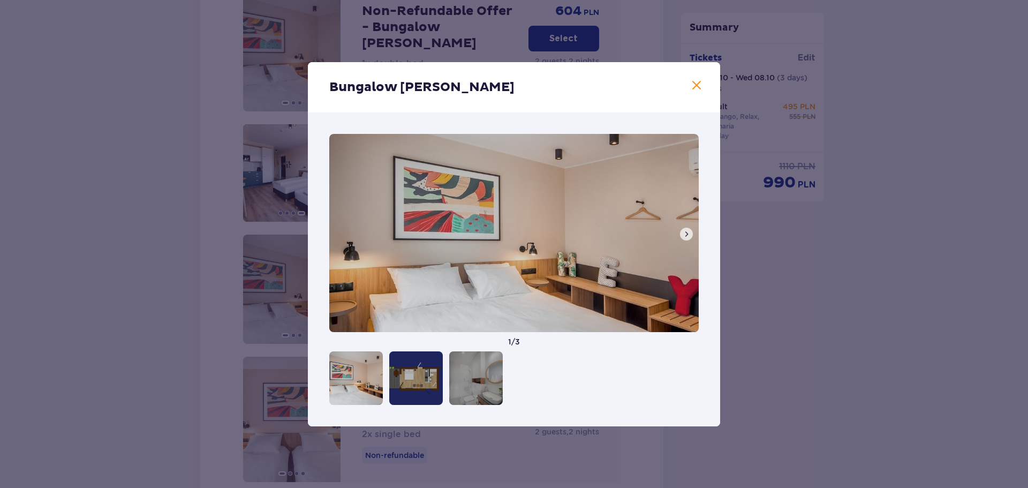
click at [428, 387] on div at bounding box center [416, 378] width 54 height 54
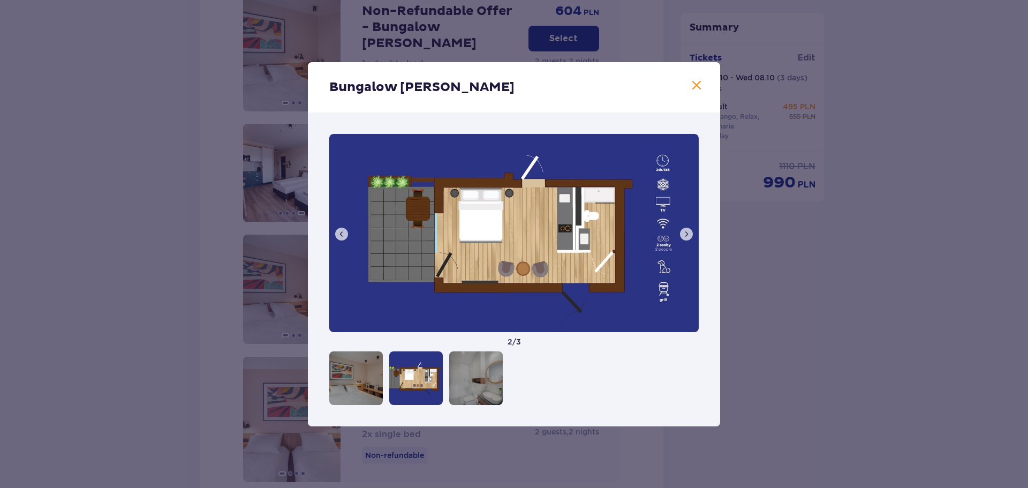
click at [210, 238] on div "Bungalow Junior King 2 / 3" at bounding box center [514, 244] width 1028 height 488
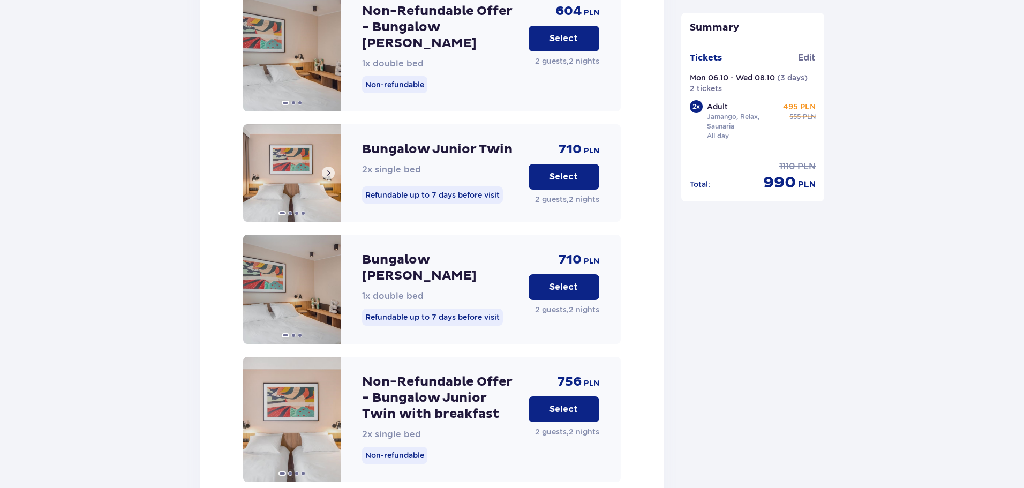
click at [295, 160] on img at bounding box center [291, 172] width 97 height 97
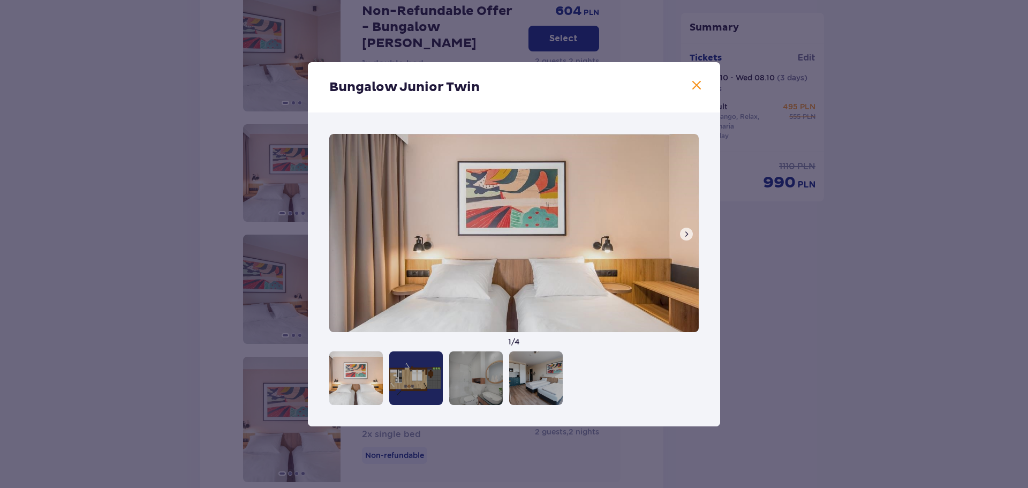
click at [417, 390] on div at bounding box center [416, 378] width 54 height 54
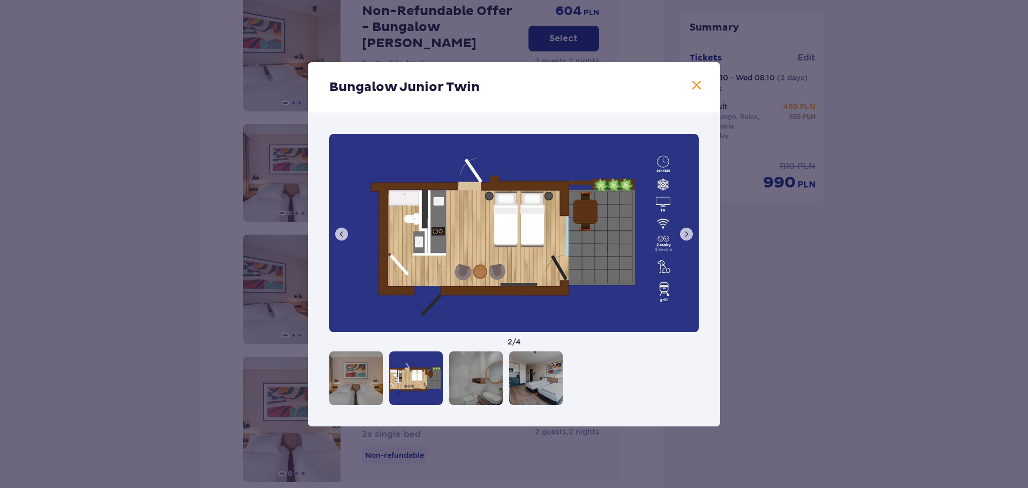
click at [487, 206] on img at bounding box center [513, 233] width 369 height 198
click at [171, 175] on div "Bungalow Junior Twin 2 / 4" at bounding box center [514, 244] width 1028 height 488
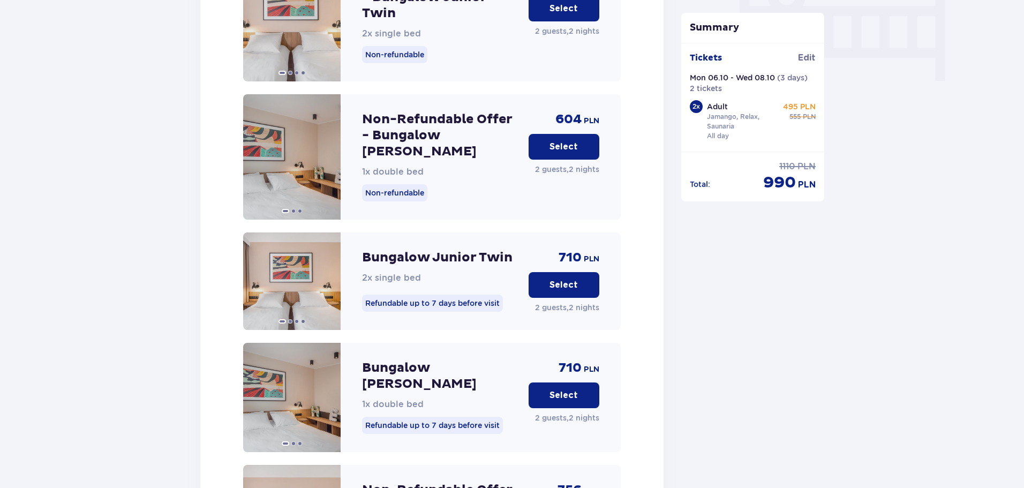
scroll to position [1075, 0]
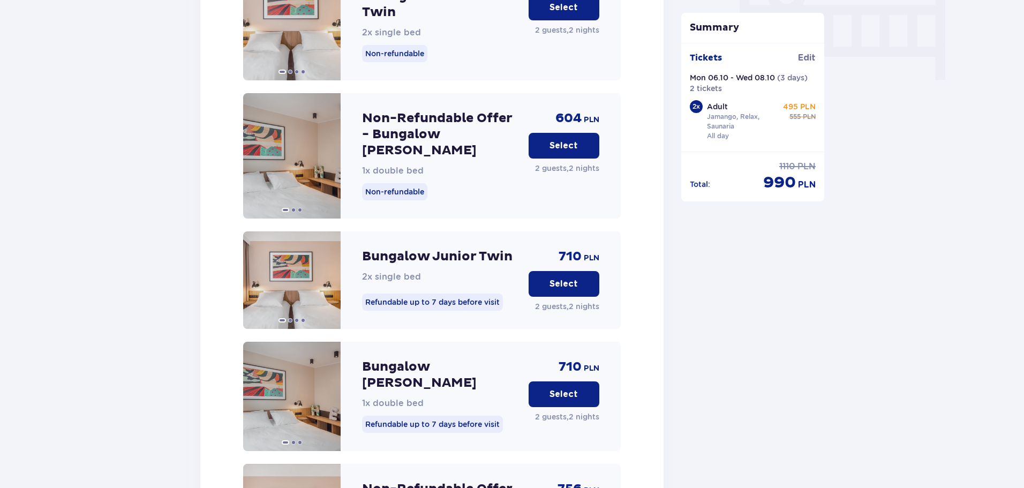
click at [567, 140] on p "Select" at bounding box center [563, 146] width 28 height 12
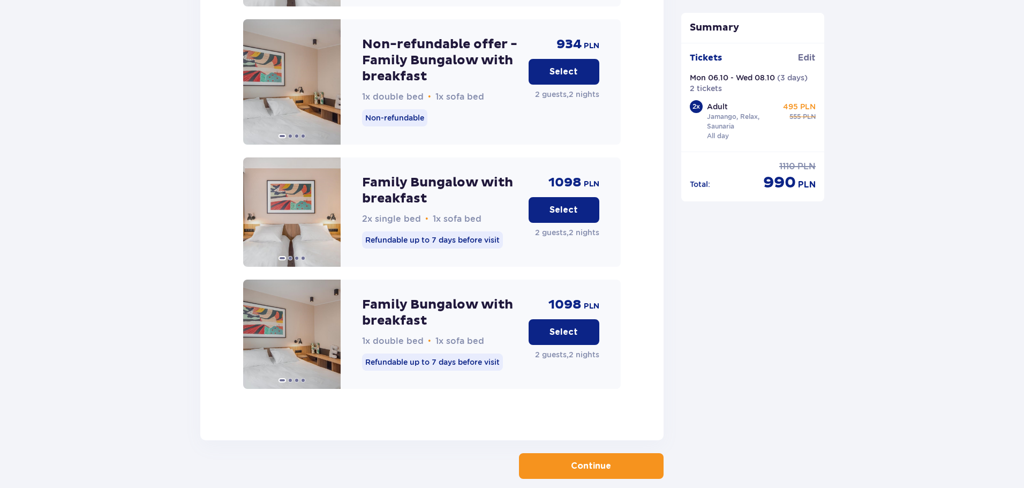
scroll to position [2675, 0]
click at [547, 452] on button "Continue" at bounding box center [591, 465] width 145 height 26
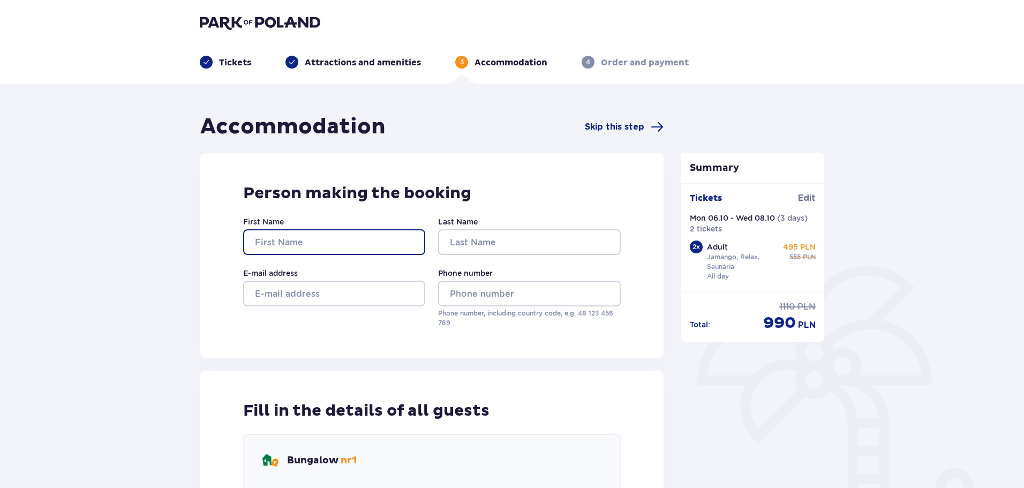
click at [319, 244] on input "First Name" at bounding box center [334, 242] width 182 height 26
type input "Andreas"
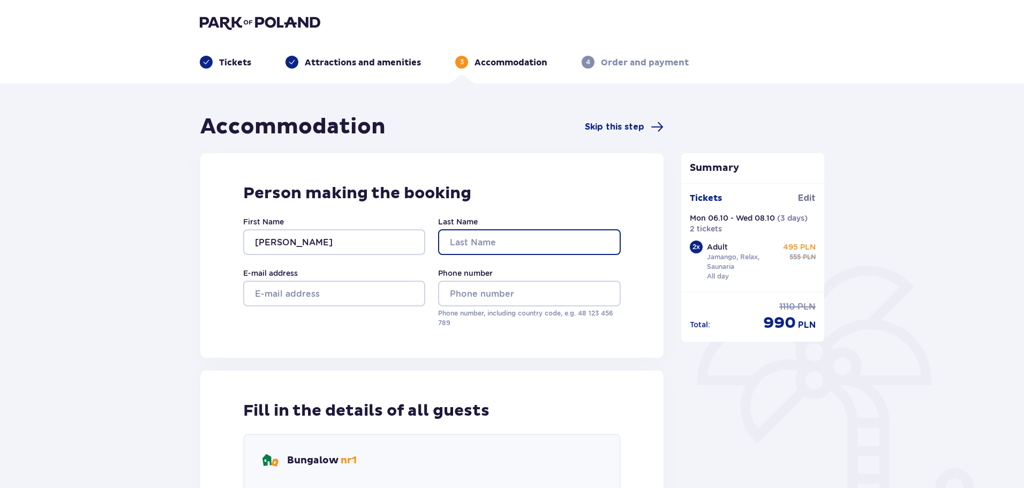
type input "Breise"
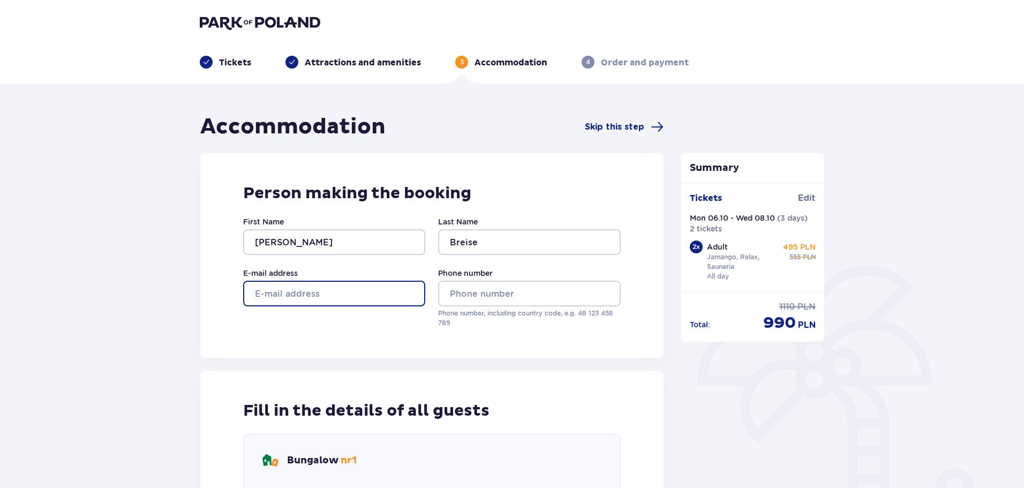
type input "a.breise@outlook.de"
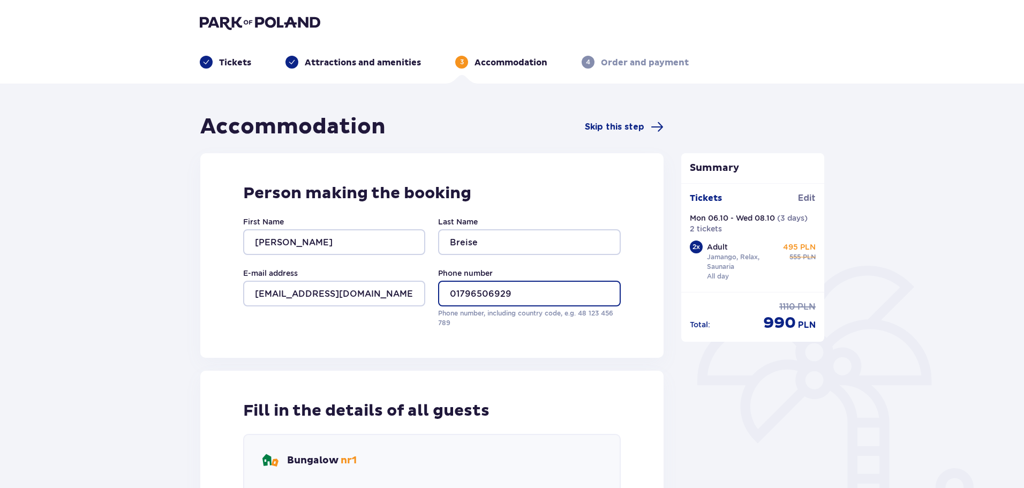
drag, startPoint x: 529, startPoint y: 293, endPoint x: 59, endPoint y: 294, distance: 469.6
click at [62, 291] on div "Accommodation Skip this step Person making the booking First Name Andreas Last …" at bounding box center [512, 462] width 1024 height 757
type input "017681179545"
click at [407, 312] on div "E-mail address a.breise@outlook.de" at bounding box center [334, 298] width 182 height 60
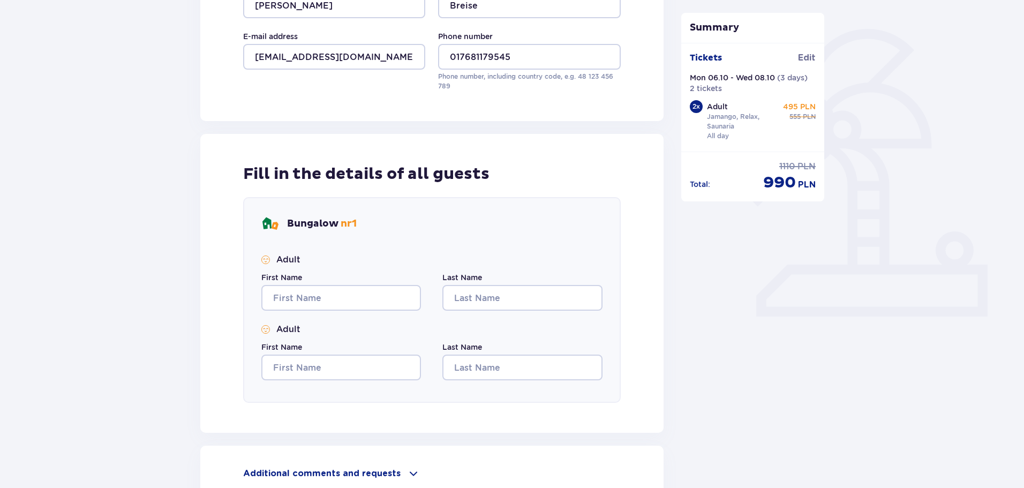
scroll to position [268, 0]
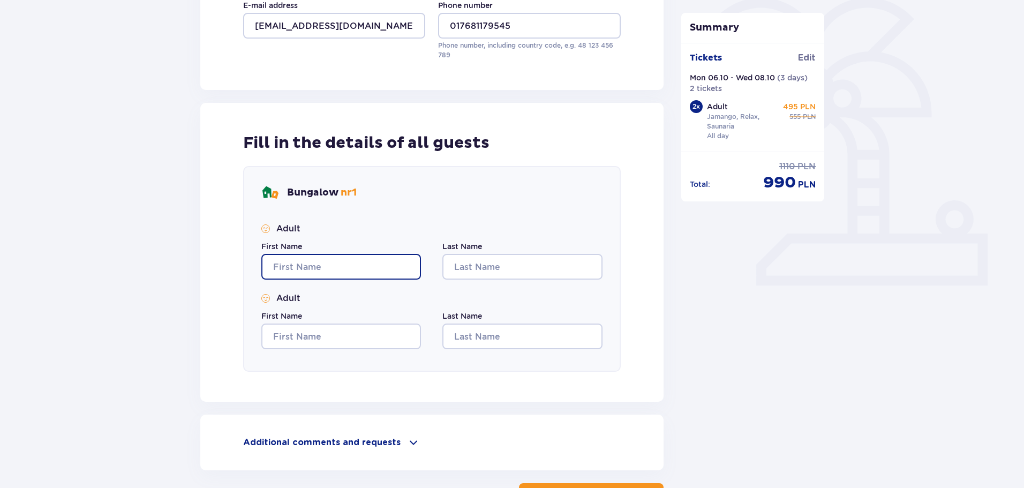
click at [314, 260] on input "First Name" at bounding box center [341, 267] width 160 height 26
type input "Andreas"
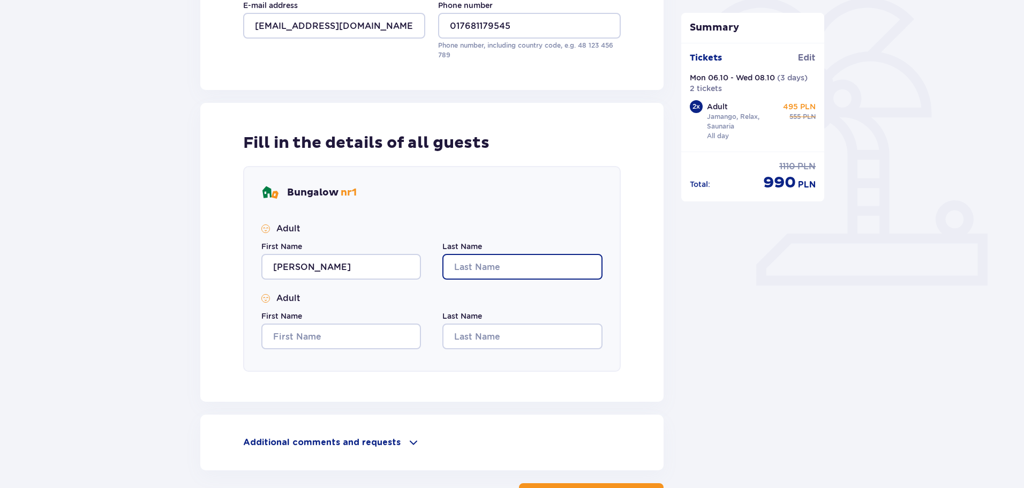
type input "Breise"
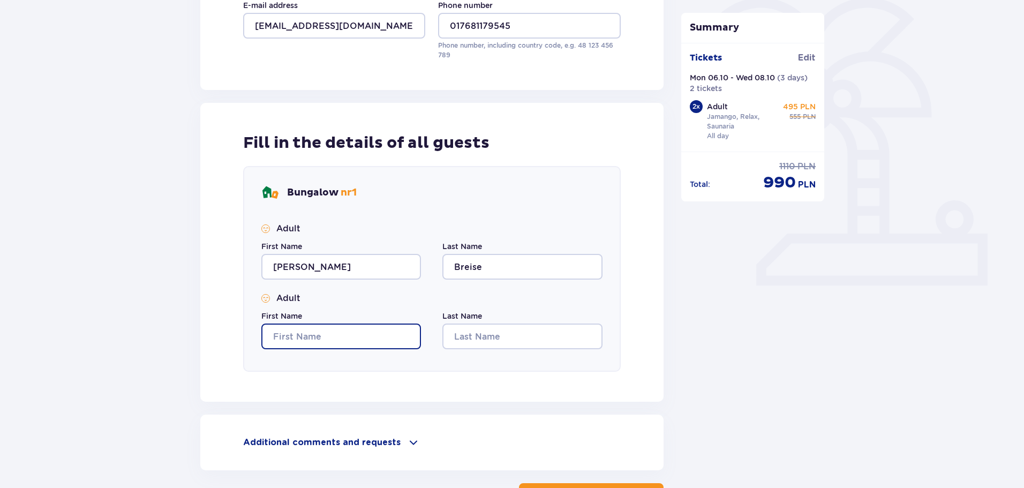
type input "Andreas"
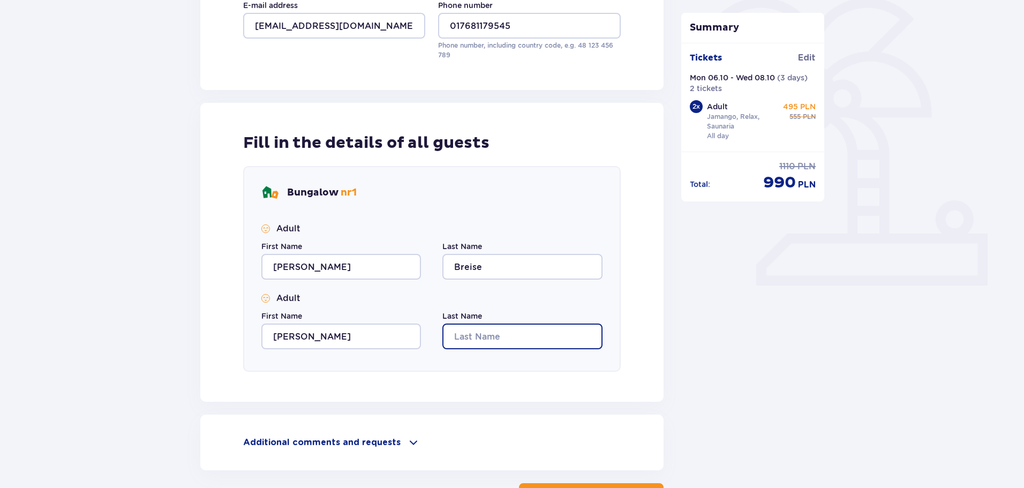
type input "Breise"
drag, startPoint x: 494, startPoint y: 336, endPoint x: 170, endPoint y: 340, distance: 323.9
click at [172, 339] on div "Accommodation Skip this step Person making the booking First Name Andreas Last …" at bounding box center [512, 194] width 1024 height 757
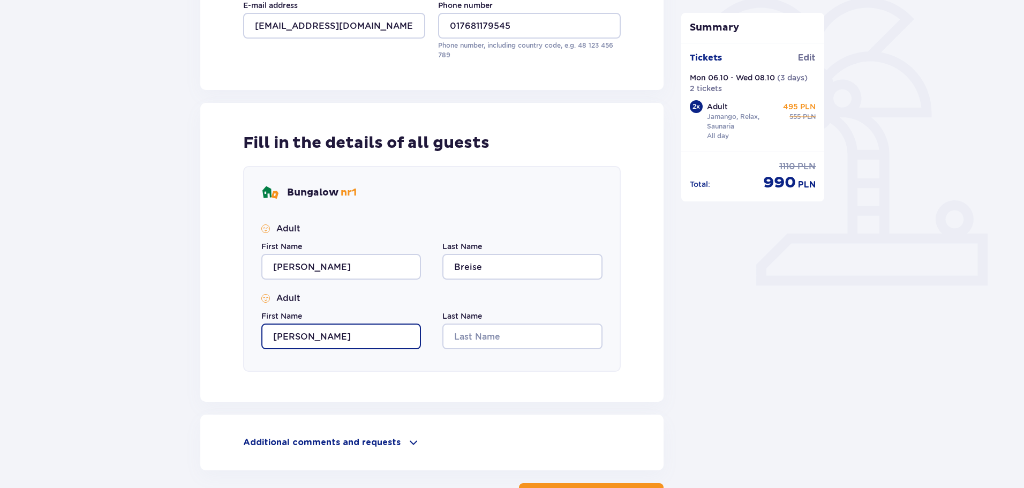
drag, startPoint x: 353, startPoint y: 336, endPoint x: 140, endPoint y: 351, distance: 214.2
click at [140, 351] on div "Accommodation Skip this step Person making the booking First Name Andreas Last …" at bounding box center [512, 194] width 1024 height 757
type input "Natalie"
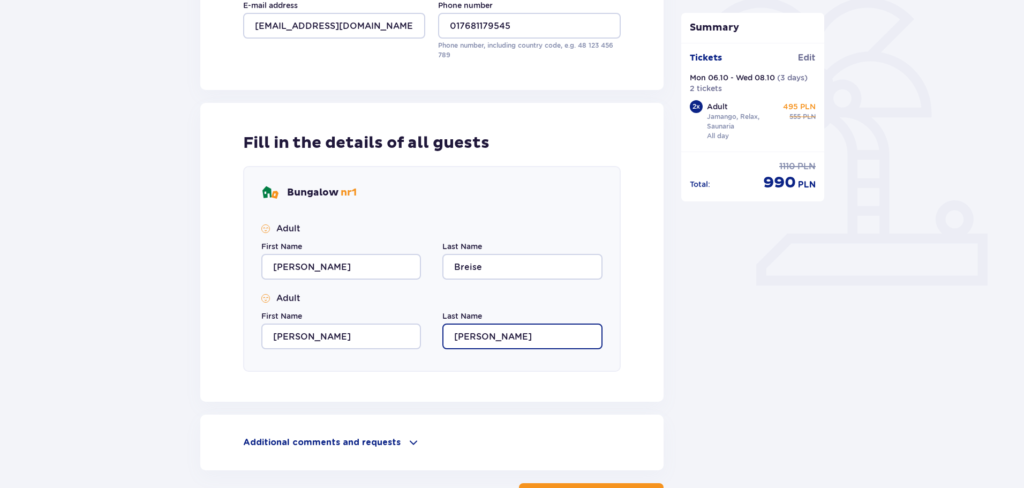
type input "Janssen"
click at [485, 439] on div "Additional comments and requests" at bounding box center [431, 442] width 377 height 13
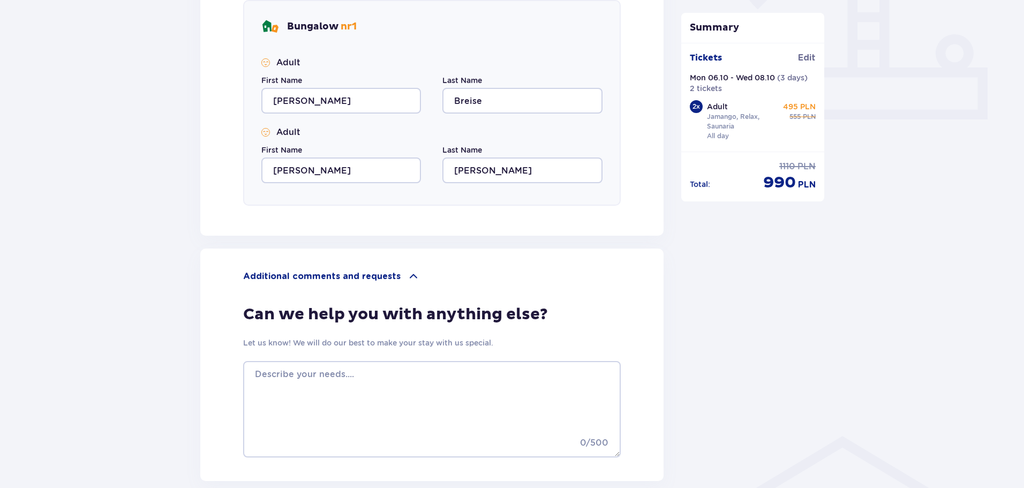
scroll to position [530, 0]
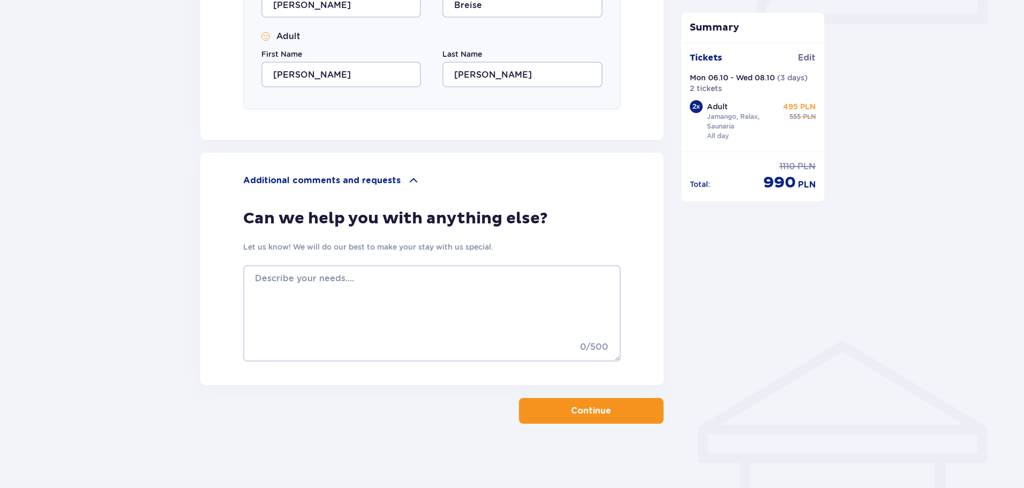
click at [640, 402] on button "Continue" at bounding box center [591, 411] width 145 height 26
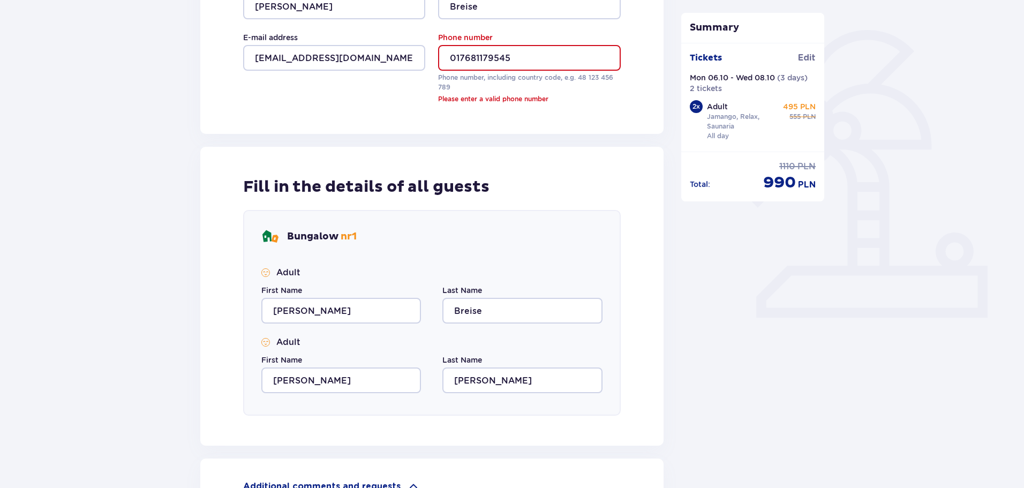
scroll to position [227, 0]
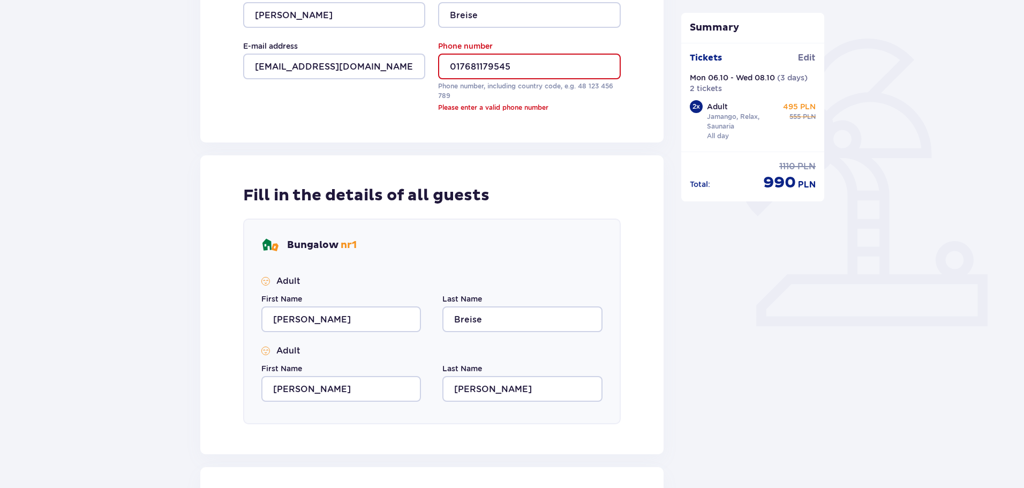
click at [543, 66] on input "017681179545" at bounding box center [529, 67] width 182 height 26
click at [470, 67] on input "017681179545" at bounding box center [529, 67] width 182 height 26
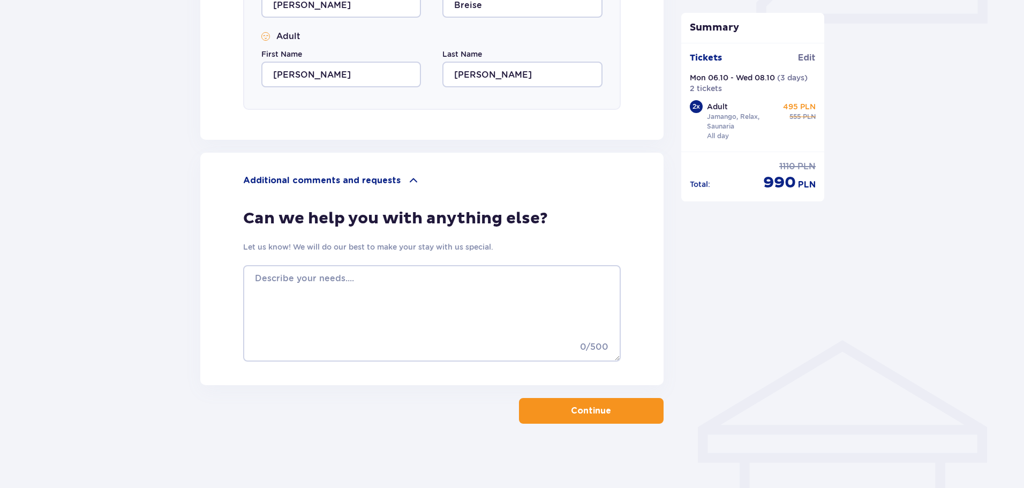
click at [602, 410] on button "Continue" at bounding box center [591, 411] width 145 height 26
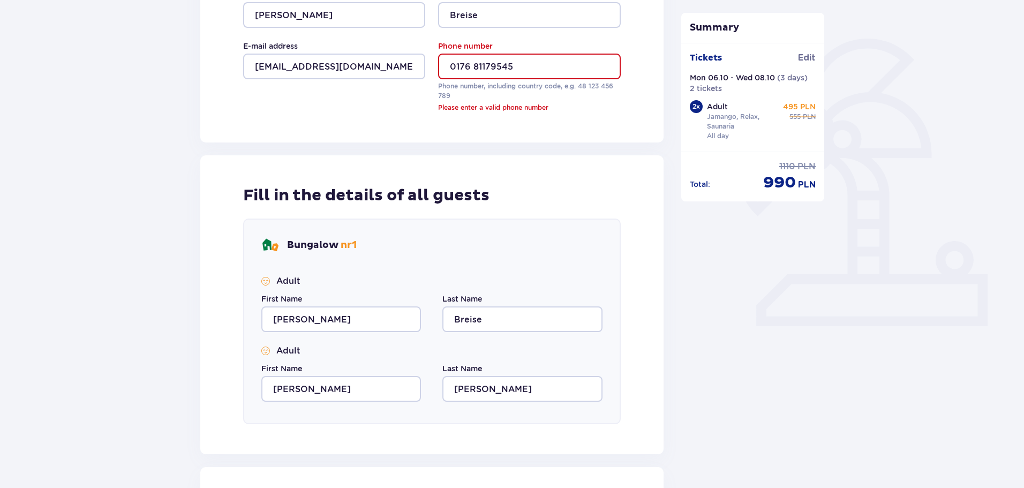
click at [457, 66] on input "0176 81179545" at bounding box center [529, 67] width 182 height 26
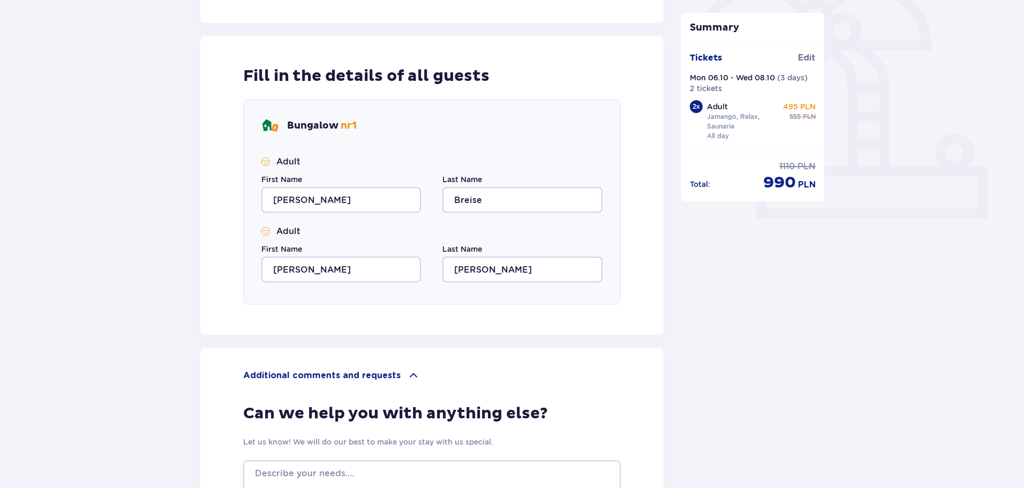
scroll to position [530, 0]
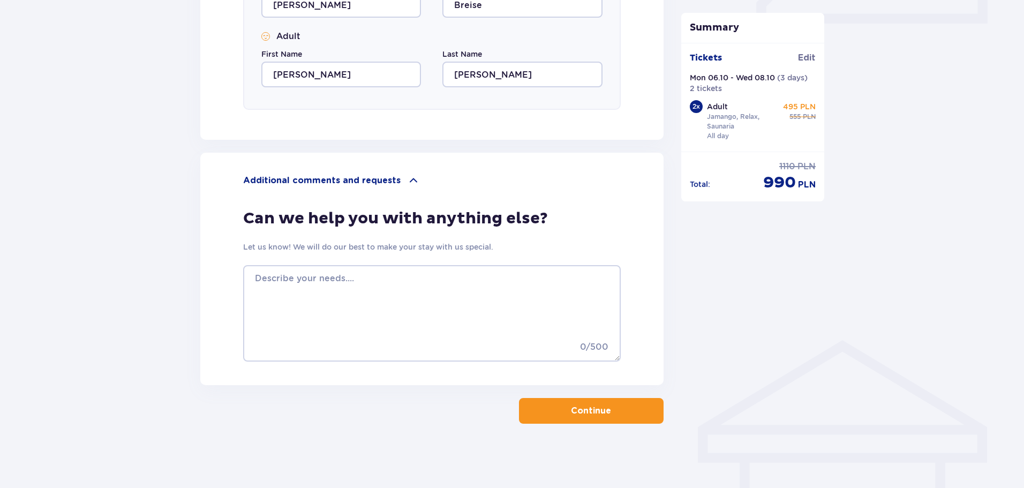
type input "+4917681179545"
click at [616, 424] on div "Accommodation Skip this step Person making the booking First Name Andreas Last …" at bounding box center [512, 21] width 1024 height 934
click at [615, 422] on button "Continue" at bounding box center [591, 411] width 145 height 26
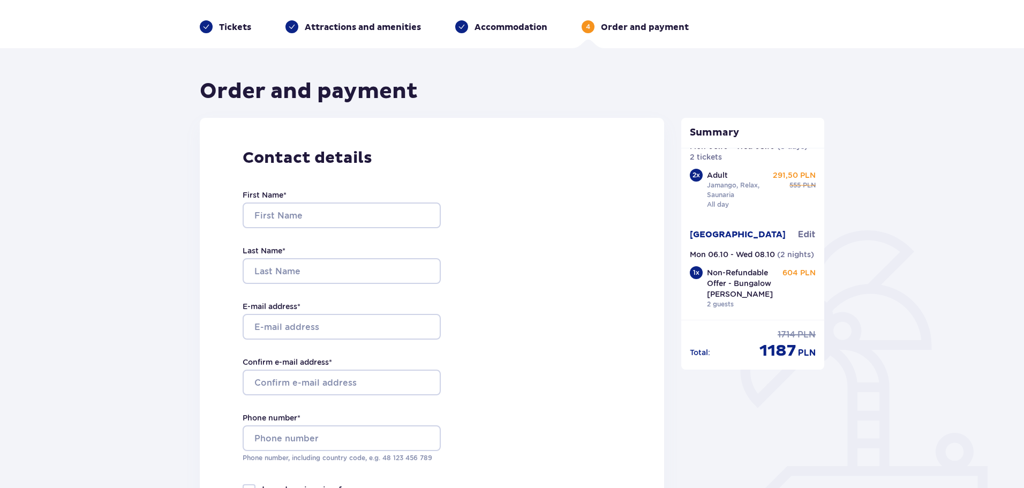
scroll to position [54, 0]
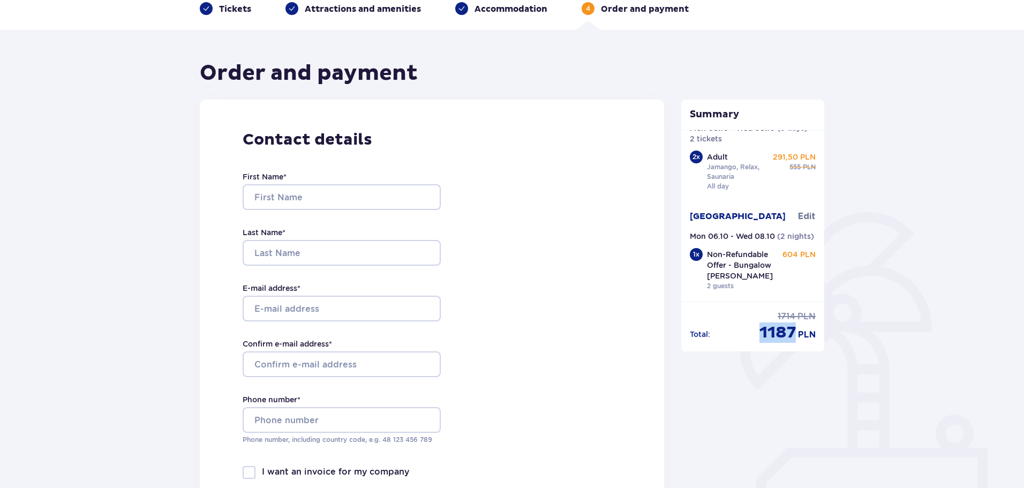
drag, startPoint x: 761, startPoint y: 334, endPoint x: 796, endPoint y: 341, distance: 36.0
click at [796, 341] on div "1187 PLN" at bounding box center [787, 332] width 56 height 20
copy p "1187"
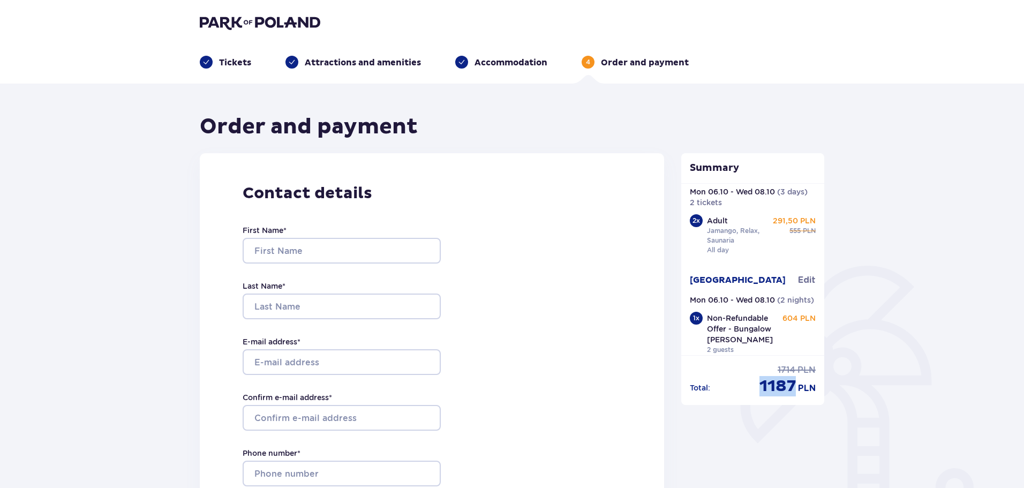
scroll to position [47, 0]
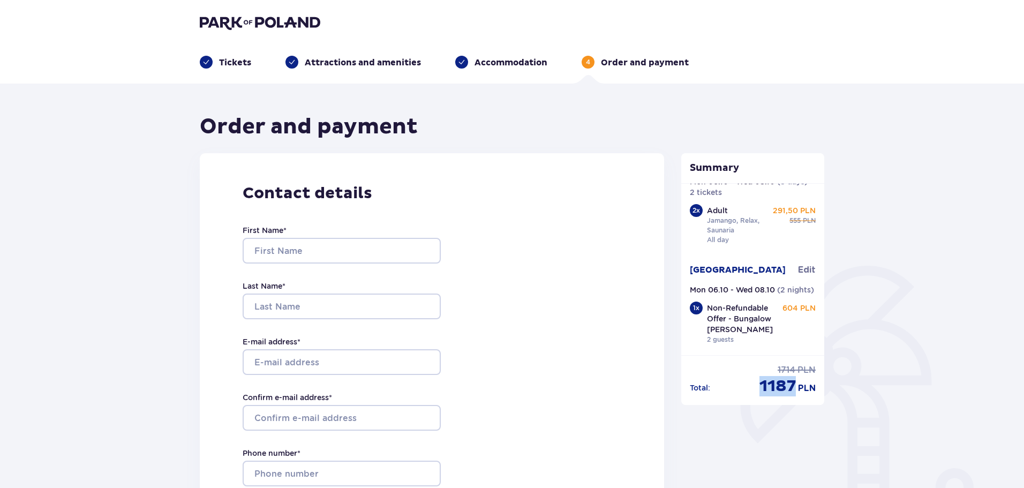
click at [743, 373] on div "Total : 1714 PLN 1187 PLN" at bounding box center [753, 380] width 126 height 32
drag, startPoint x: 238, startPoint y: 18, endPoint x: 198, endPoint y: 23, distance: 40.4
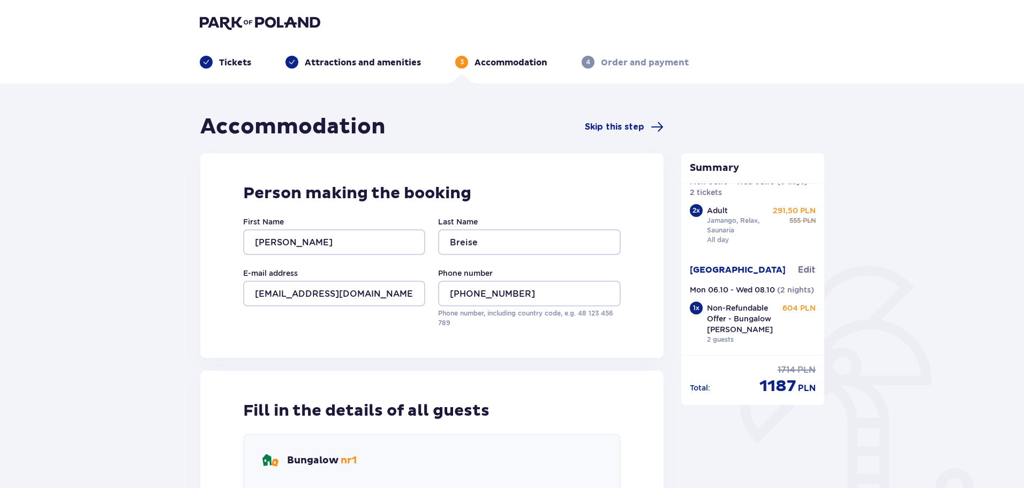
scroll to position [349, 0]
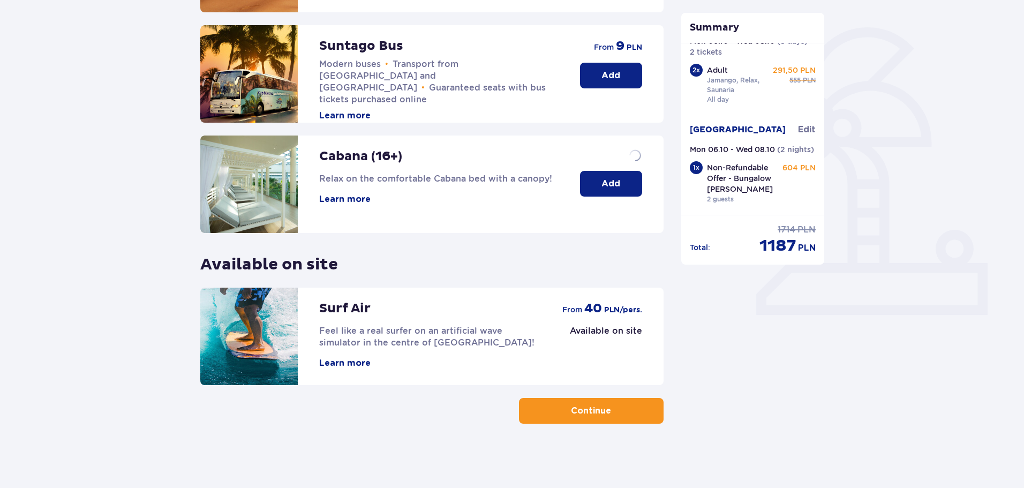
scroll to position [238, 0]
drag, startPoint x: 216, startPoint y: 25, endPoint x: 282, endPoint y: 52, distance: 71.3
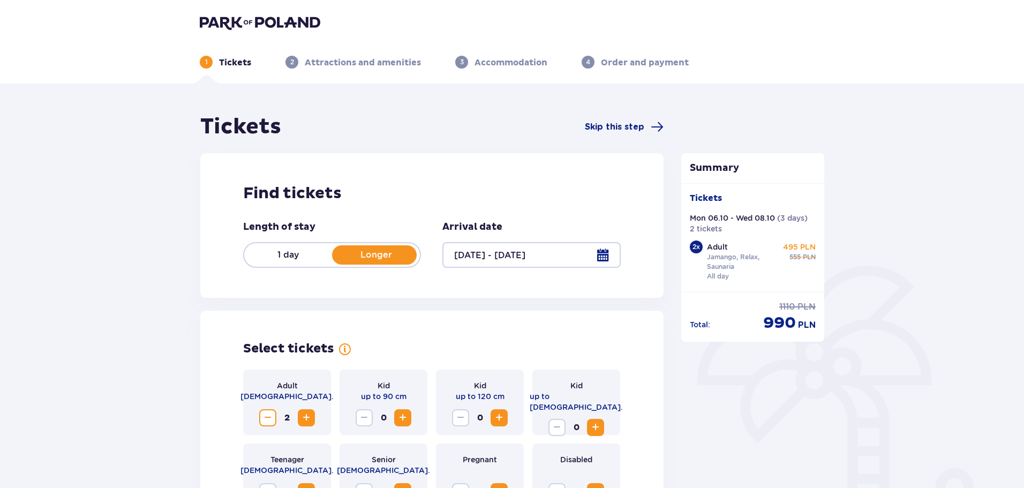
type input "06.10.25 - 08.10.25"
